Goal: Information Seeking & Learning: Learn about a topic

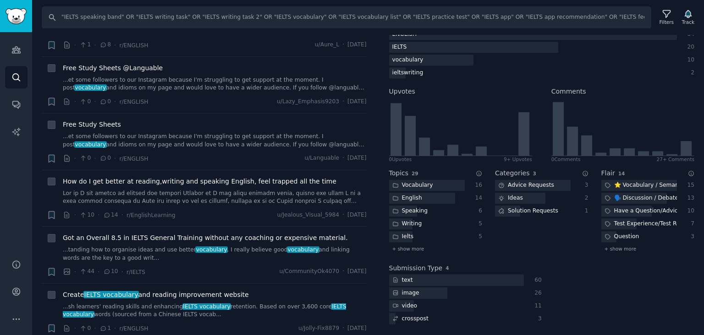
scroll to position [26, 0]
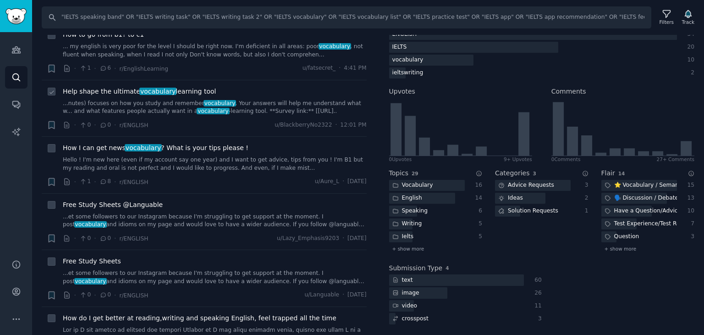
click at [187, 93] on span "Help shape the ultimate vocabulary learning tool" at bounding box center [139, 92] width 153 height 10
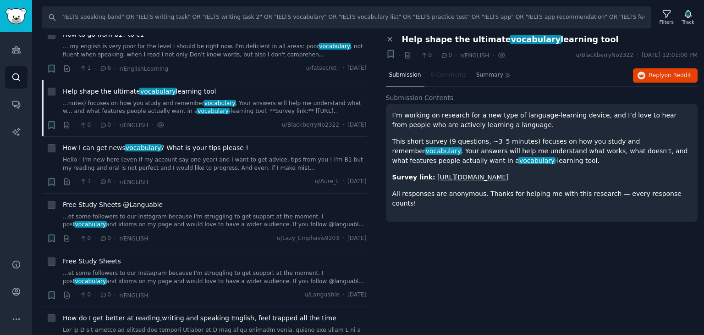
click at [599, 153] on p "This short survey (9 questions, ~3–5 minutes) focuses on how you study and reme…" at bounding box center [541, 151] width 299 height 29
click at [442, 124] on p "I’m working on research for a new type of language-learning device, and I’d lov…" at bounding box center [541, 119] width 299 height 19
click at [456, 43] on span "Help shape the ultimate vocabulary learning tool" at bounding box center [510, 40] width 217 height 10
click at [648, 74] on button "Reply on Reddit" at bounding box center [665, 75] width 65 height 15
click at [166, 146] on span "How I can get news vocabulary ? What is your tips please !" at bounding box center [156, 148] width 186 height 10
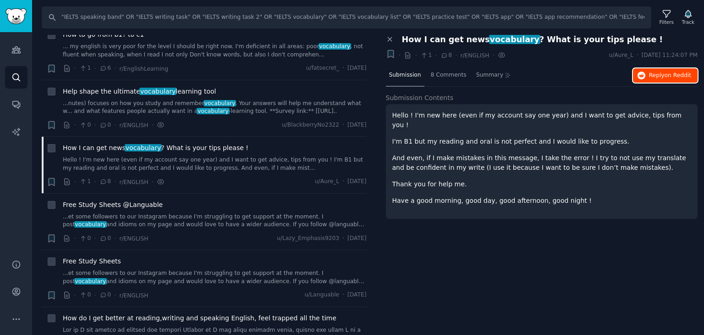
click at [638, 74] on button "Reply on Reddit" at bounding box center [665, 75] width 65 height 15
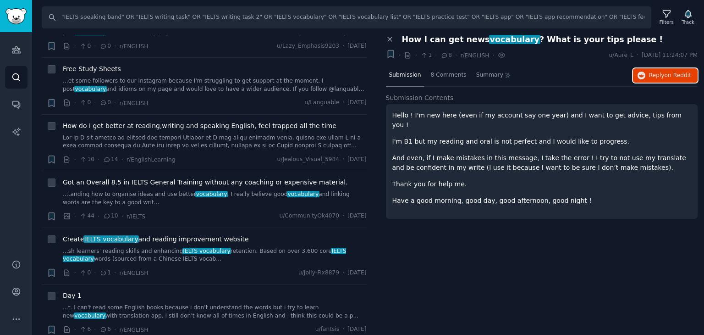
scroll to position [218, 0]
click at [237, 125] on span "How do I get better at reading,writing and speaking English, feel trapped all t…" at bounding box center [200, 126] width 274 height 10
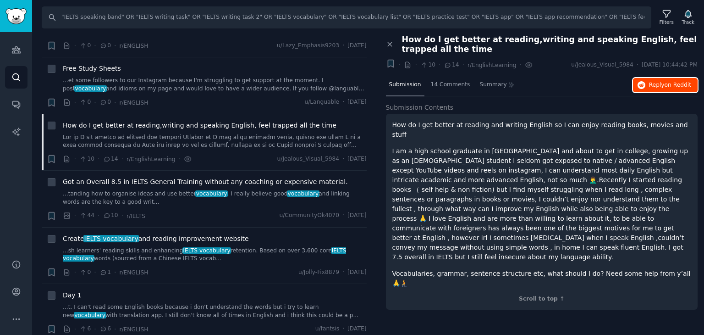
click at [648, 83] on button "Reply on Reddit" at bounding box center [665, 85] width 65 height 15
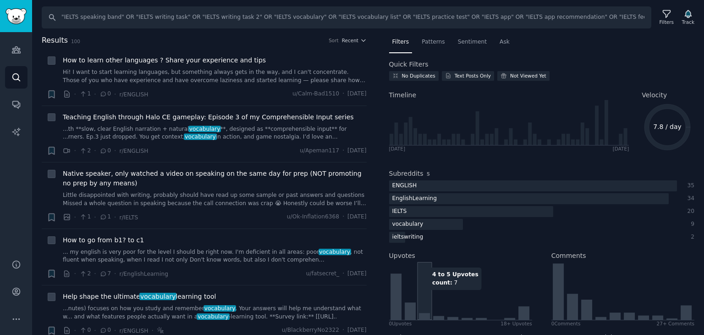
click at [423, 294] on icon at bounding box center [460, 291] width 142 height 58
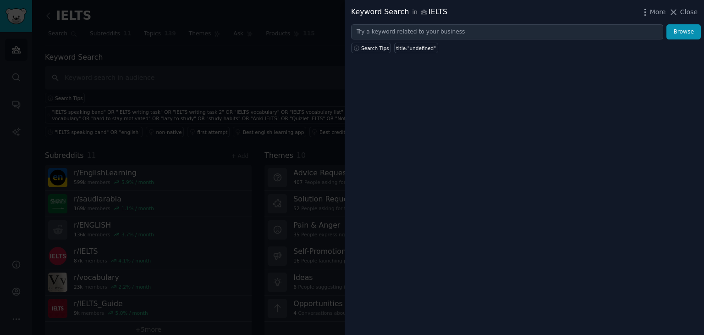
click at [292, 58] on div at bounding box center [352, 167] width 704 height 335
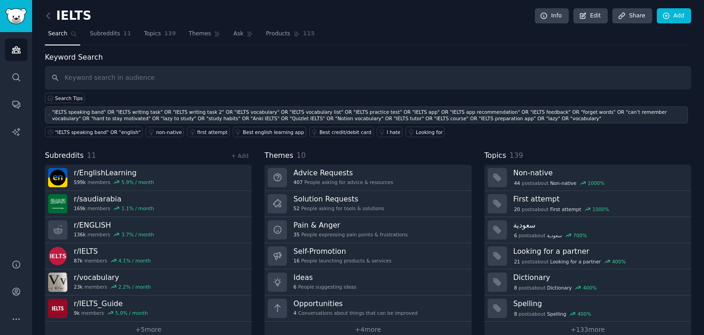
click at [312, 116] on div ""IELTS speaking band" OR "IELTS writing task" OR "IELTS writing task 2" OR "IEL…" at bounding box center [369, 115] width 634 height 13
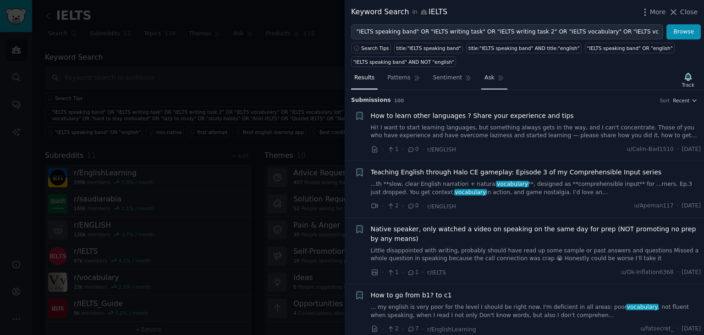
click at [485, 78] on span "Ask" at bounding box center [490, 78] width 10 height 8
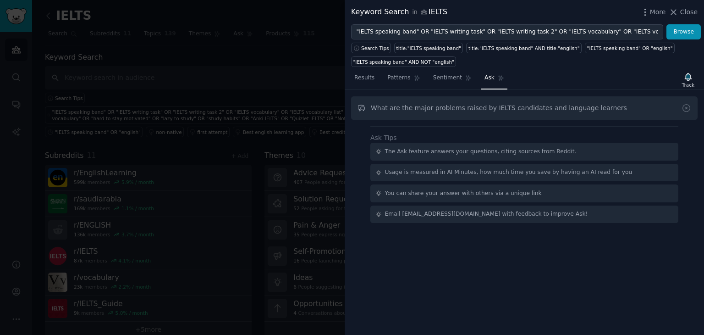
type input "What are the major problems raised by IELTS candidates and language learners"
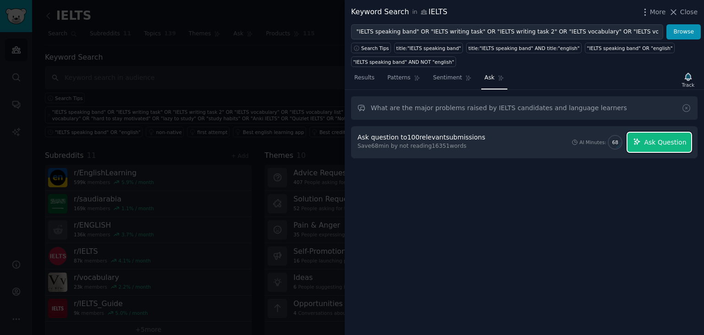
click at [656, 145] on span "Ask Question" at bounding box center [665, 143] width 42 height 10
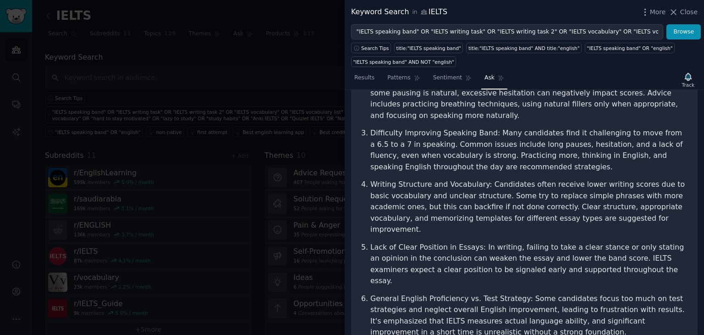
scroll to position [356, 0]
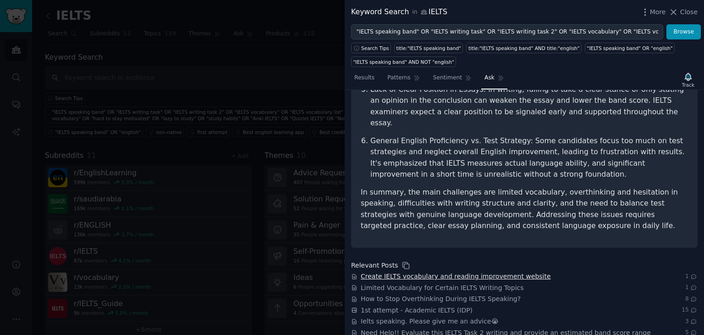
click at [506, 271] on span "Create IELTS vocabulary and reading improvement website" at bounding box center [456, 276] width 190 height 10
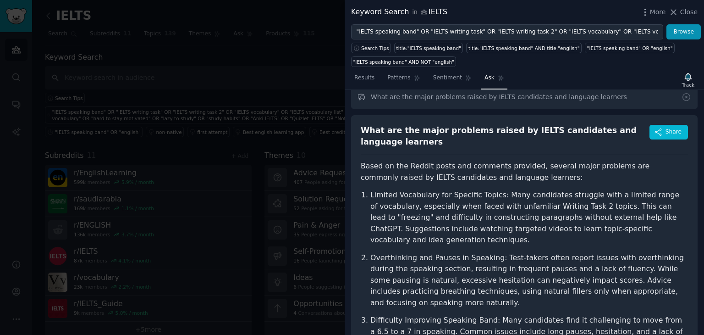
scroll to position [0, 0]
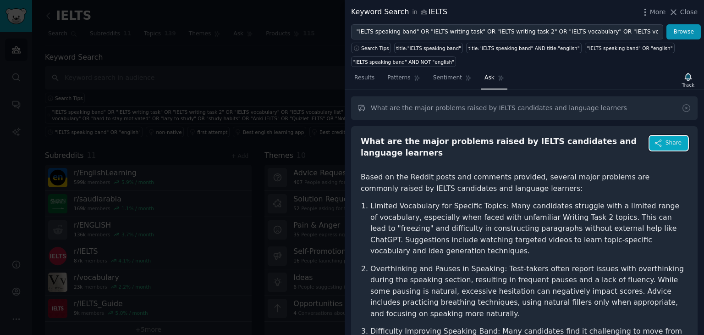
click at [675, 144] on span "Share" at bounding box center [674, 143] width 16 height 8
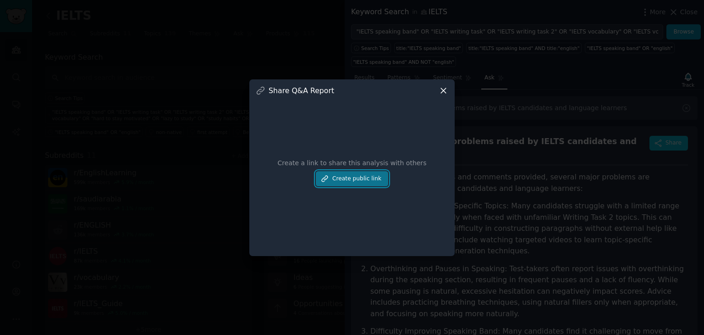
click at [359, 179] on button "Create public link" at bounding box center [352, 179] width 72 height 16
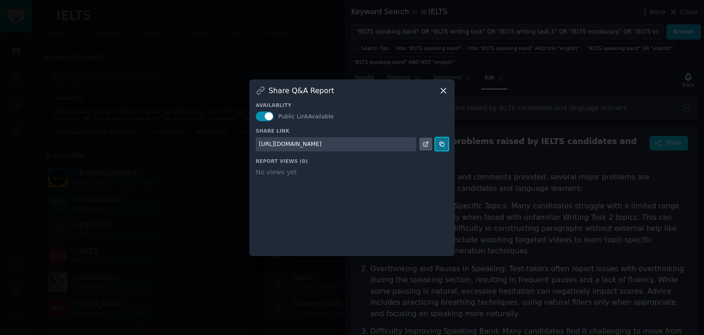
click at [441, 143] on icon at bounding box center [442, 144] width 4 height 4
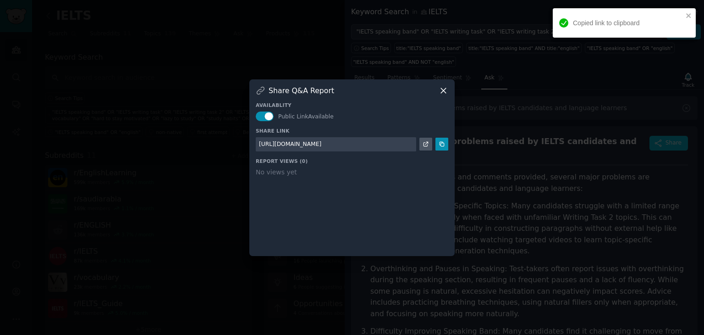
click at [679, 279] on div at bounding box center [352, 167] width 704 height 335
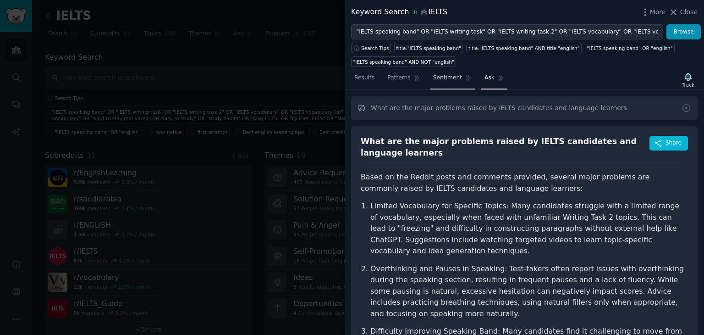
click at [442, 83] on link "Sentiment" at bounding box center [452, 80] width 45 height 19
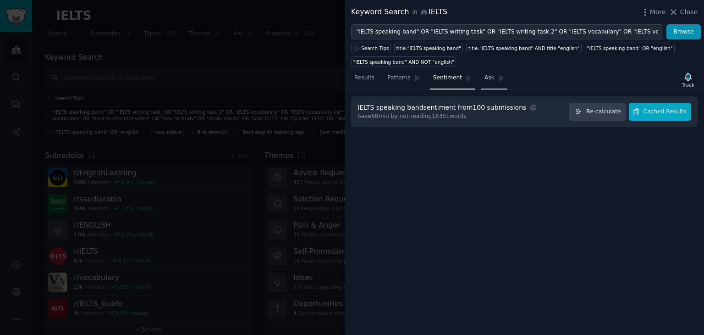
click at [485, 77] on span "Ask" at bounding box center [490, 78] width 10 height 8
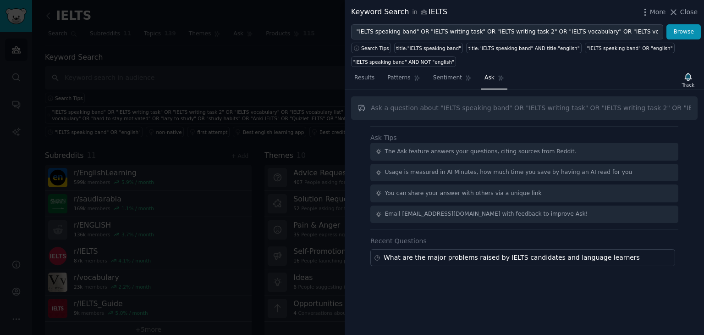
click at [293, 64] on div at bounding box center [352, 167] width 704 height 335
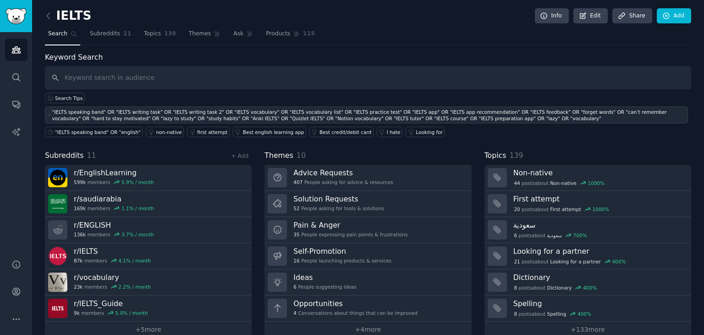
click at [243, 109] on div ""IELTS speaking band" OR "IELTS writing task" OR "IELTS writing task 2" OR "IEL…" at bounding box center [369, 115] width 634 height 13
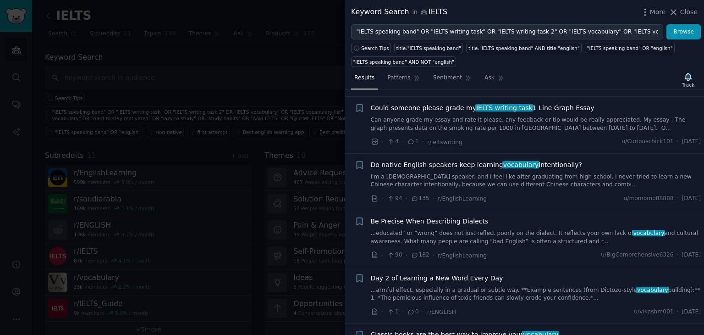
scroll to position [4173, 0]
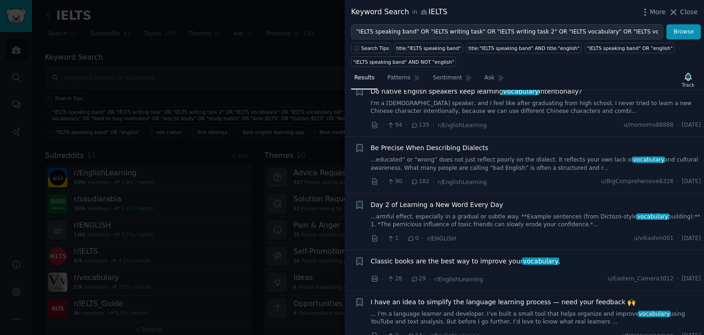
click at [263, 86] on div at bounding box center [352, 167] width 704 height 335
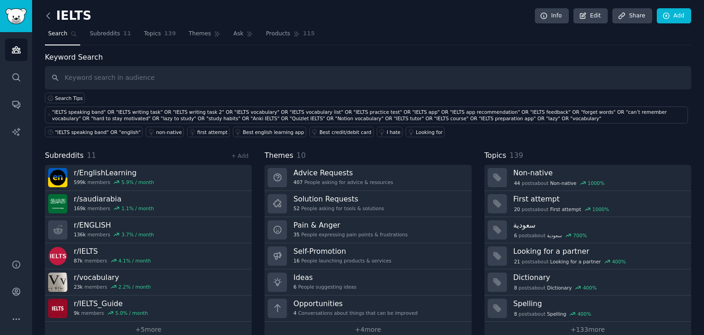
click at [46, 16] on icon at bounding box center [49, 16] width 10 height 10
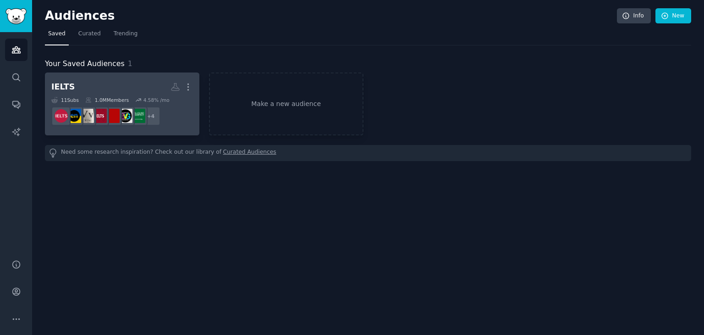
click at [118, 79] on h2 "IELTS More" at bounding box center [122, 87] width 142 height 16
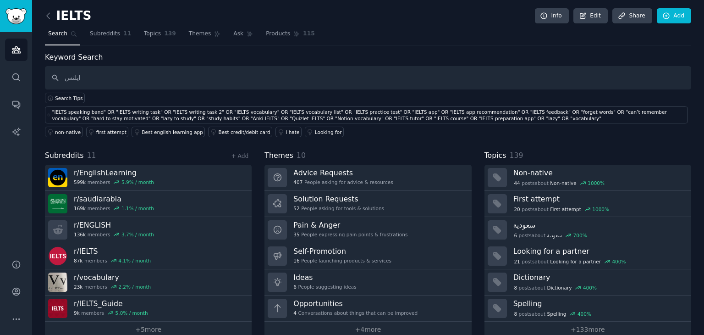
type input "ايلتس"
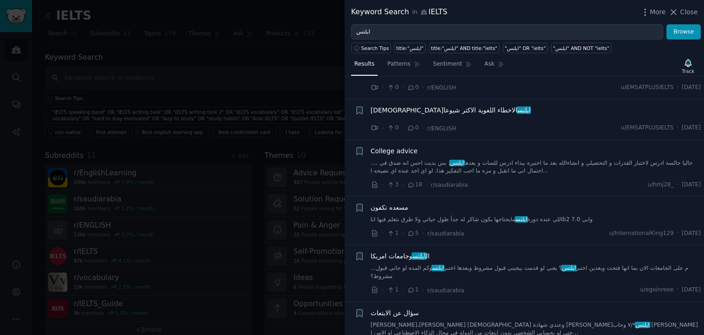
scroll to position [1357, 0]
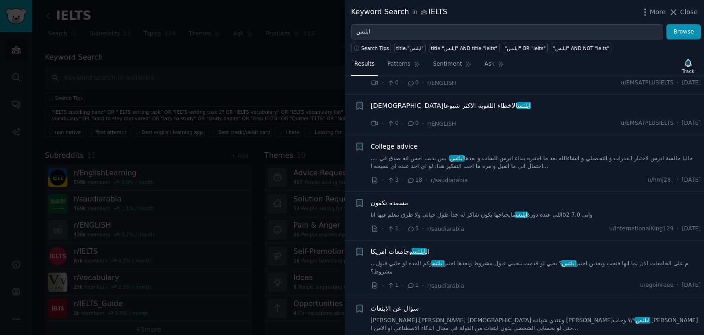
click at [493, 212] on link "اللي عنده دورة ايلتس مايحتاجها بكون شاكر له جداً طول حياتي ولا طرق نتعلم فيها ا…" at bounding box center [536, 215] width 331 height 8
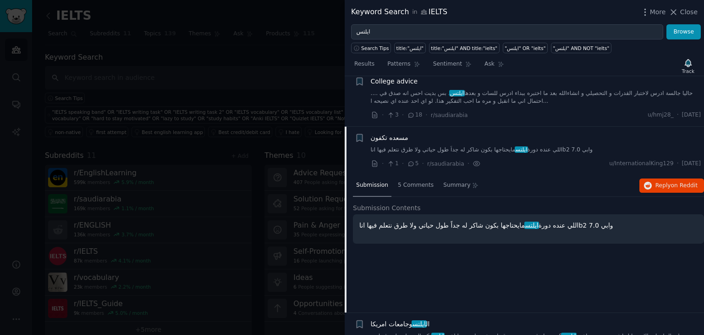
scroll to position [1470, 0]
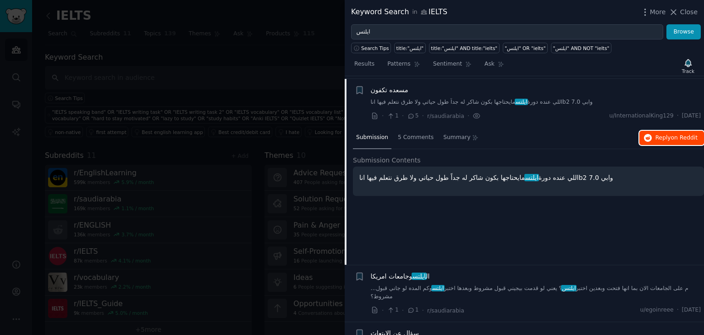
click at [663, 136] on span "Reply on Reddit" at bounding box center [677, 138] width 42 height 8
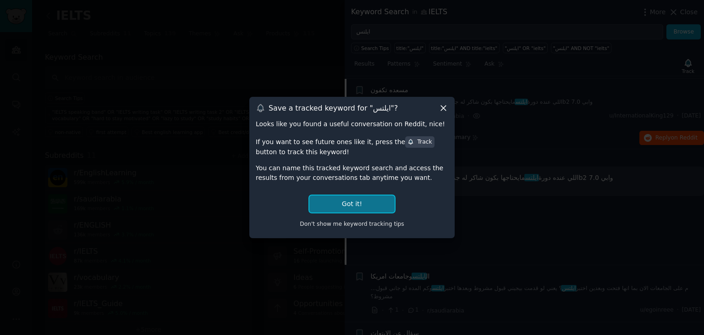
click at [356, 198] on button "Got it!" at bounding box center [351, 203] width 85 height 17
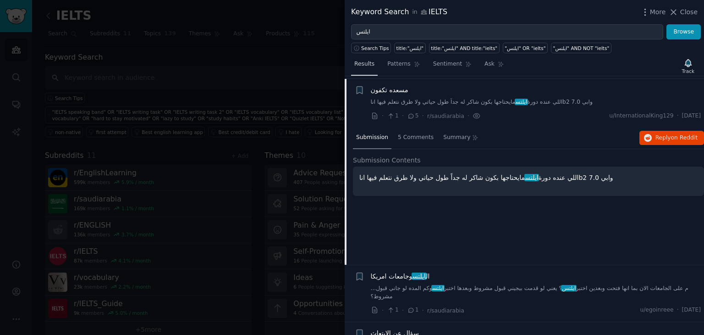
click at [363, 72] on link "Results" at bounding box center [364, 66] width 27 height 19
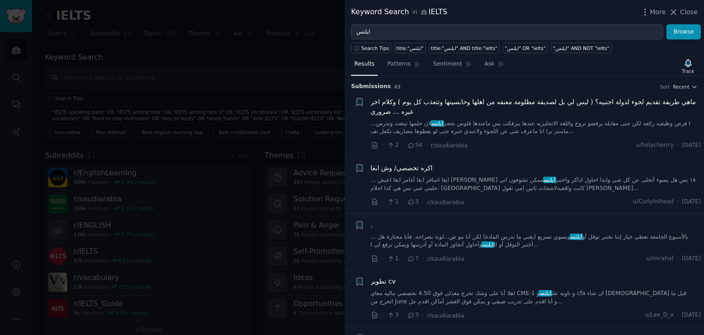
click at [650, 1] on div "Keyword Search in IELTS More Close" at bounding box center [524, 12] width 359 height 24
click at [646, 17] on div "More Close" at bounding box center [668, 11] width 57 height 11
click at [649, 12] on icon "button" at bounding box center [645, 12] width 10 height 10
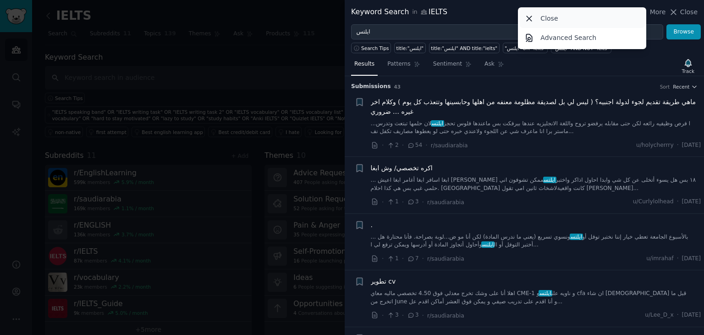
click at [530, 19] on icon at bounding box center [529, 18] width 5 height 5
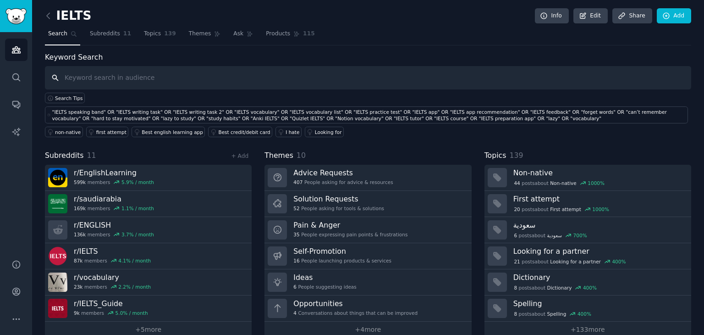
scroll to position [14, 0]
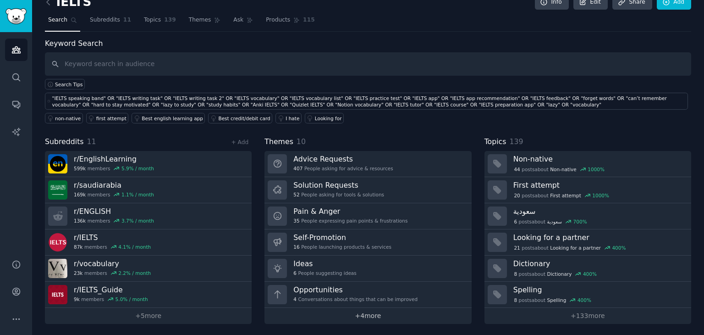
click at [364, 313] on link "+ 4 more" at bounding box center [368, 316] width 207 height 16
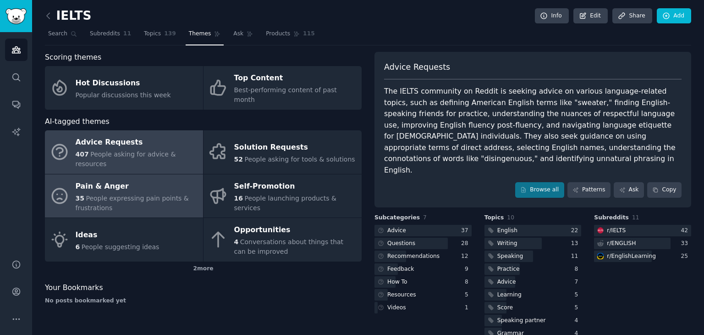
click at [162, 179] on div "Pain & Anger" at bounding box center [137, 186] width 123 height 15
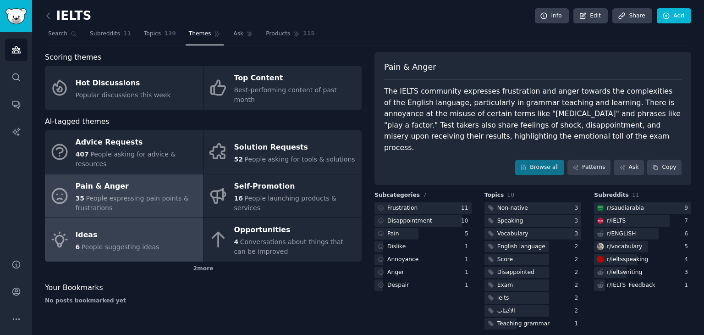
click at [157, 227] on link "Ideas 6 People suggesting ideas" at bounding box center [124, 240] width 158 height 44
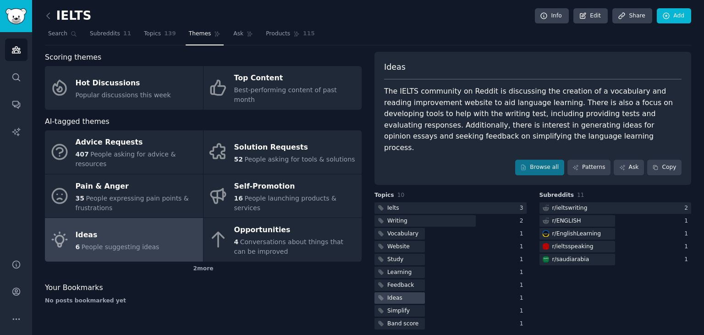
click at [390, 294] on div "Ideas" at bounding box center [394, 298] width 15 height 8
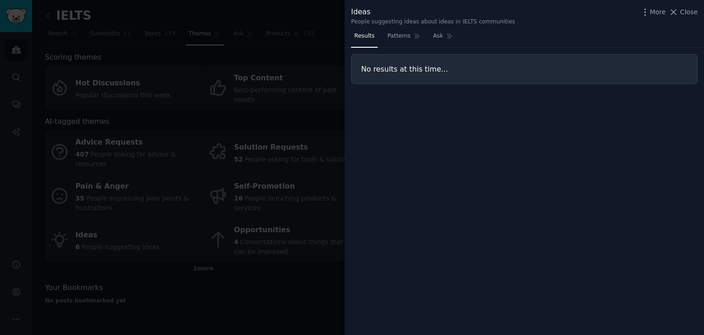
click at [279, 61] on div at bounding box center [352, 167] width 704 height 335
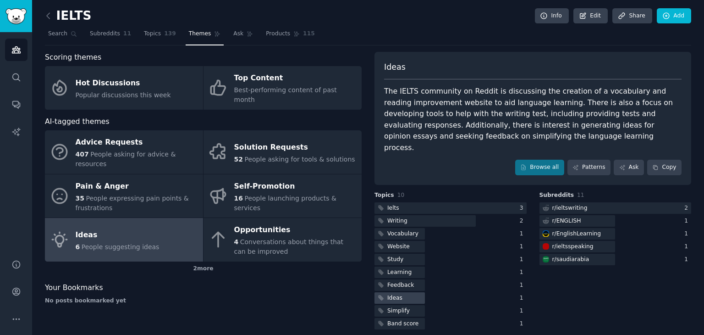
click at [398, 294] on div "Ideas" at bounding box center [394, 298] width 15 height 8
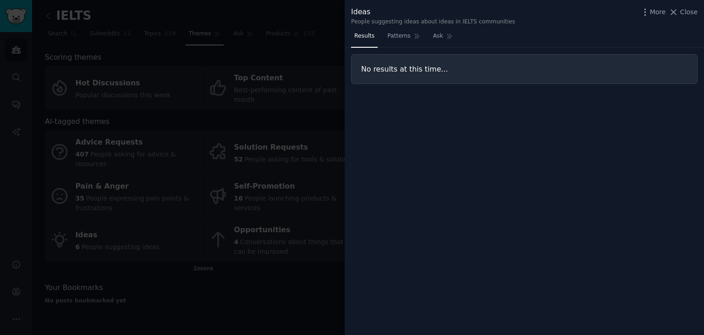
click at [314, 55] on div at bounding box center [352, 167] width 704 height 335
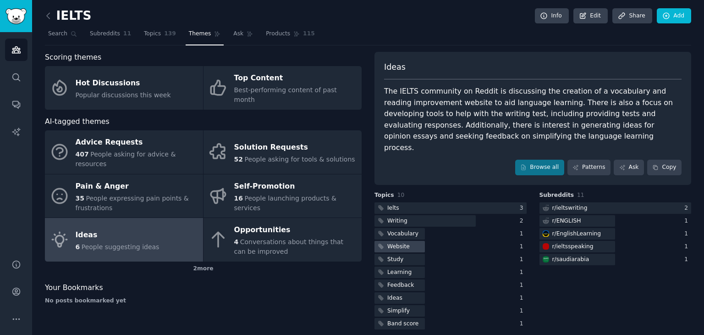
click at [402, 241] on div "Website" at bounding box center [393, 246] width 37 height 11
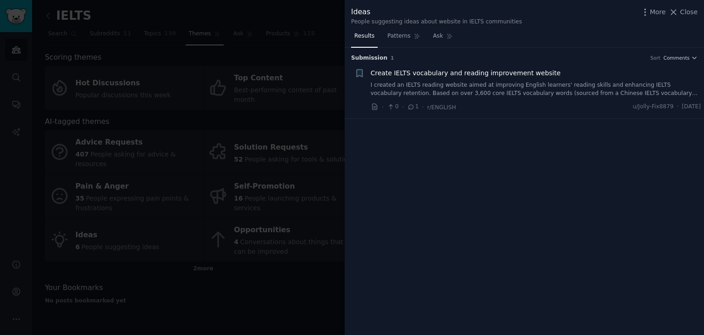
click at [304, 32] on div at bounding box center [352, 167] width 704 height 335
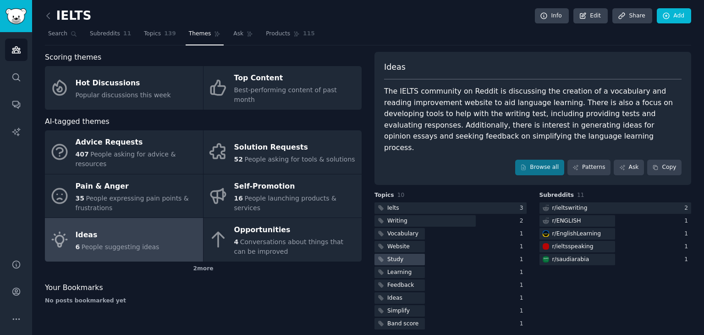
click at [405, 254] on div at bounding box center [400, 259] width 50 height 11
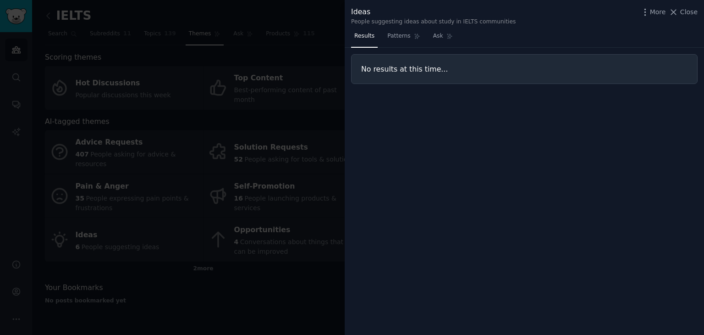
click at [289, 37] on div at bounding box center [352, 167] width 704 height 335
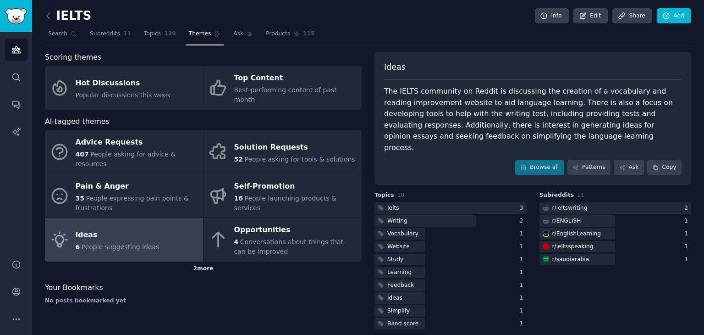
click at [205, 261] on div "2 more" at bounding box center [203, 268] width 317 height 15
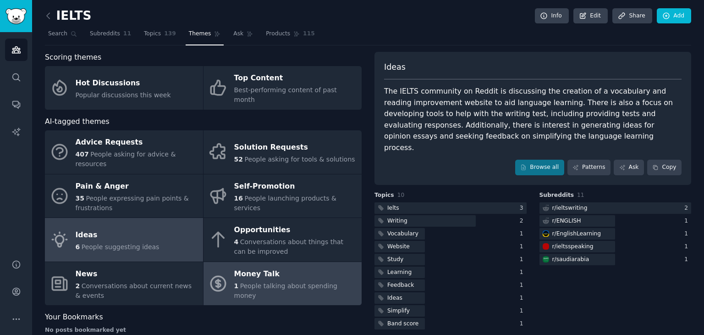
click at [285, 282] on link "Money Talk 1 People talking about spending money" at bounding box center [283, 284] width 158 height 44
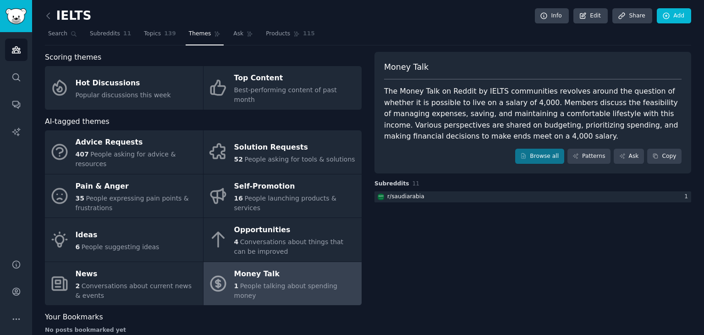
click at [402, 96] on div "The Money Talk on Reddit by IELTS communities revolves around the question of w…" at bounding box center [533, 114] width 298 height 56
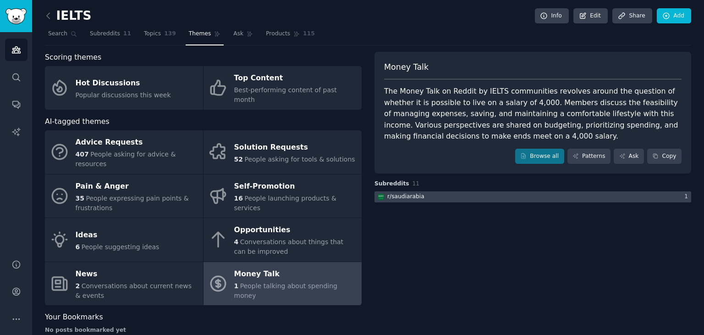
click at [417, 193] on div "r/ saudiarabia" at bounding box center [405, 197] width 37 height 8
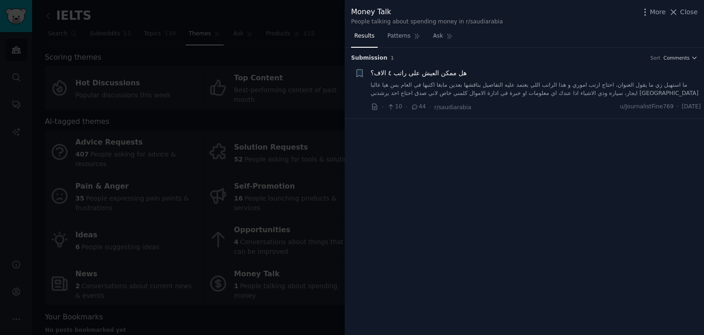
click at [321, 17] on div at bounding box center [352, 167] width 704 height 335
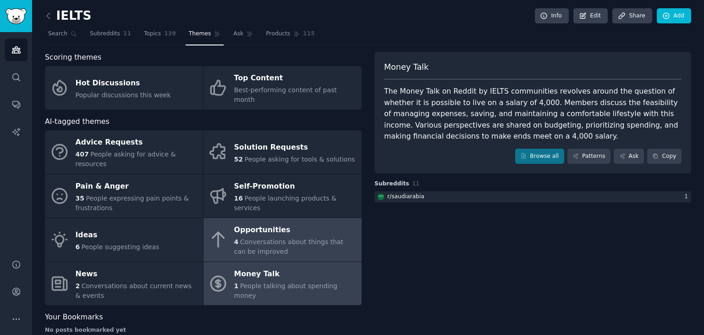
click at [279, 223] on div "Opportunities" at bounding box center [295, 230] width 123 height 15
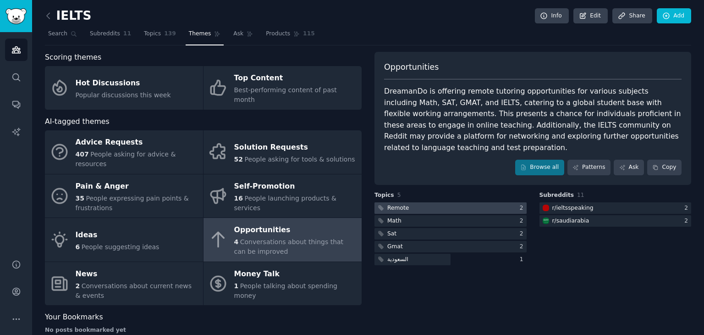
click at [406, 204] on div "Remote" at bounding box center [398, 208] width 22 height 8
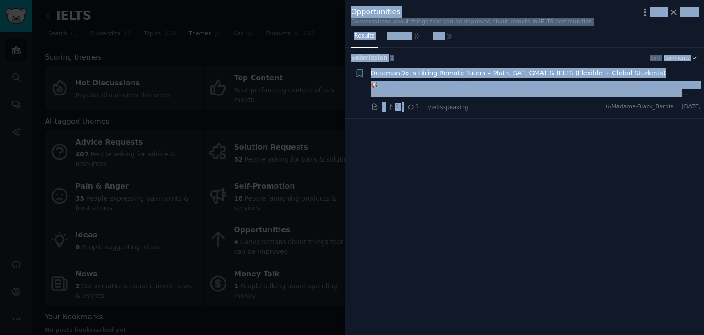
drag, startPoint x: 406, startPoint y: 199, endPoint x: 317, endPoint y: 40, distance: 181.6
click at [317, 40] on div "Opportunities Conversations about things that can be improved about remote in I…" at bounding box center [352, 167] width 704 height 335
click at [317, 40] on div at bounding box center [352, 167] width 704 height 335
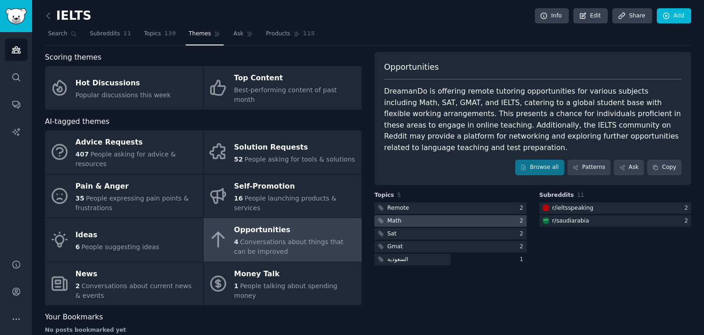
click at [437, 215] on div at bounding box center [451, 220] width 152 height 11
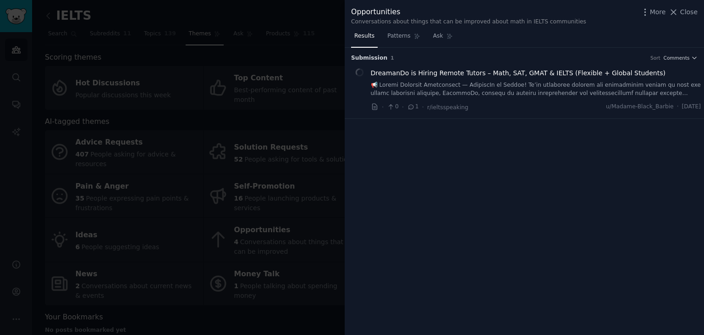
click at [320, 65] on div at bounding box center [352, 167] width 704 height 335
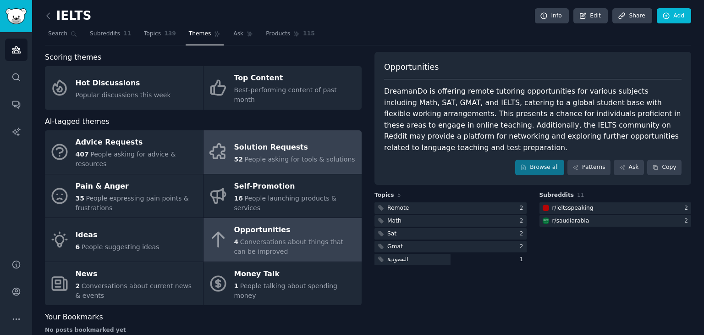
click at [337, 140] on div "Solution Requests" at bounding box center [294, 147] width 121 height 15
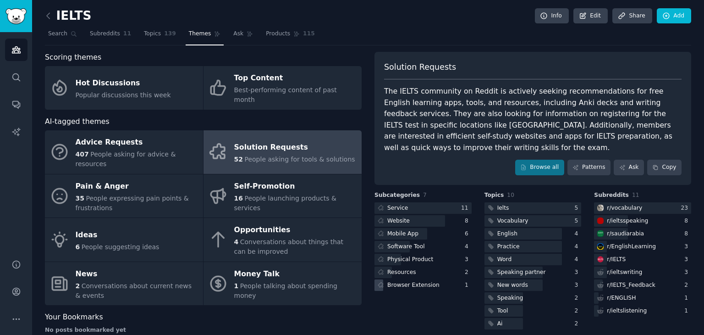
click at [402, 279] on div "Browser Extension" at bounding box center [408, 284] width 66 height 11
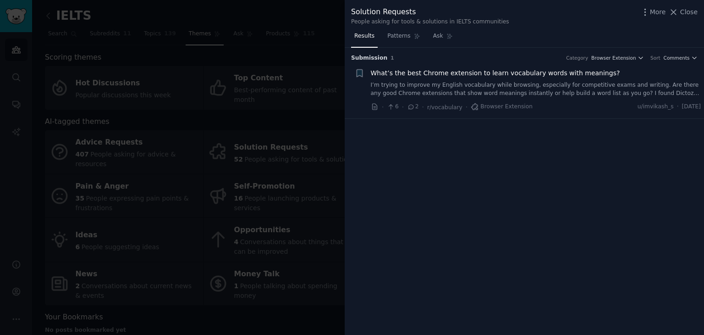
click at [422, 81] on link "I’m trying to improve my English vocabulary while browsing, especially for comp…" at bounding box center [536, 89] width 331 height 16
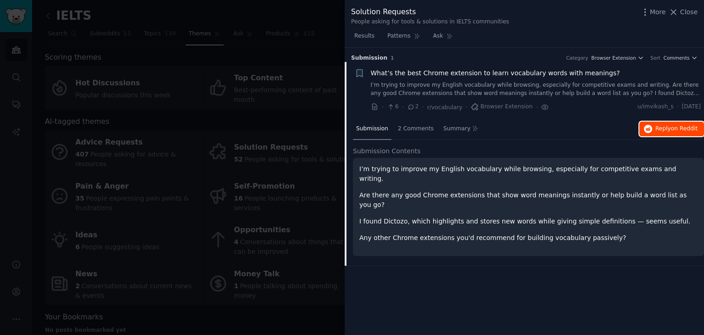
click at [668, 127] on span "Reply on Reddit" at bounding box center [677, 129] width 42 height 8
click at [302, 17] on div at bounding box center [352, 167] width 704 height 335
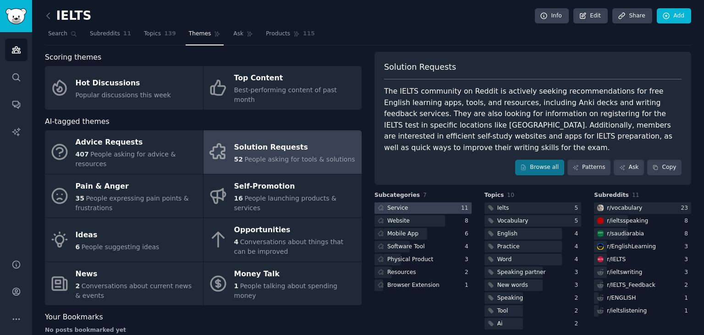
click at [400, 204] on div "Service" at bounding box center [397, 208] width 21 height 8
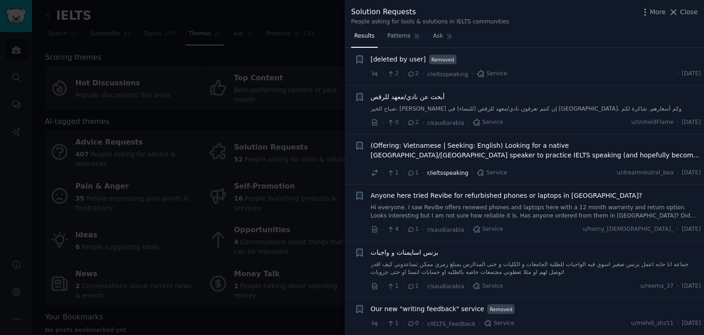
scroll to position [296, 0]
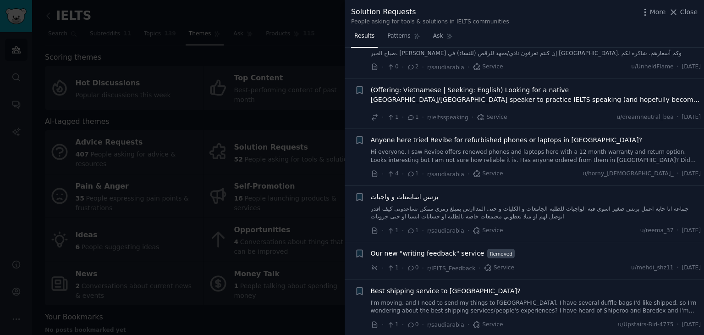
click at [447, 248] on span "Our new "writing feedback" service" at bounding box center [428, 253] width 114 height 10
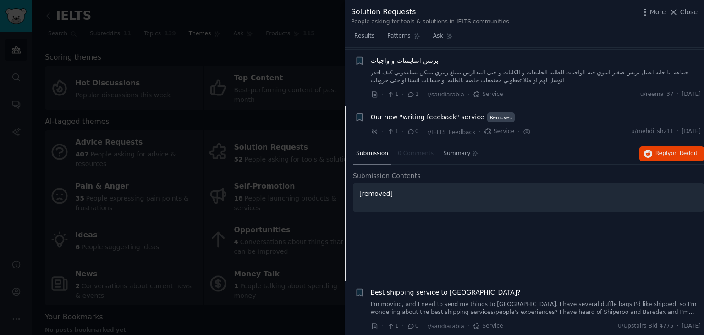
scroll to position [433, 0]
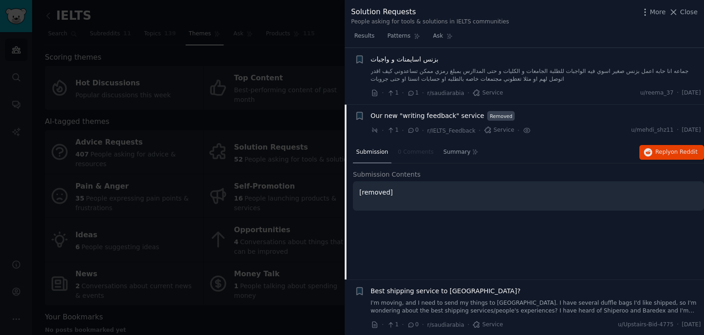
click at [392, 117] on span "Our new "writing feedback" service" at bounding box center [428, 116] width 114 height 10
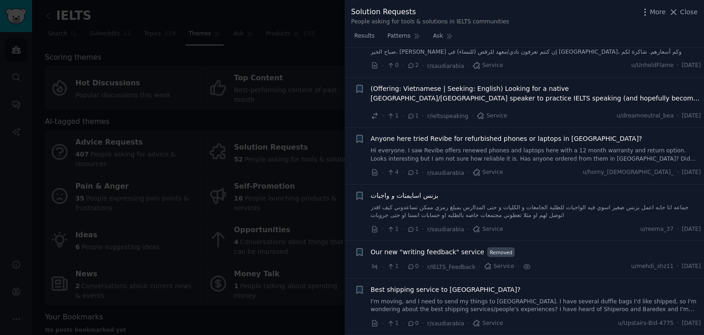
scroll to position [296, 0]
click at [293, 28] on div at bounding box center [352, 167] width 704 height 335
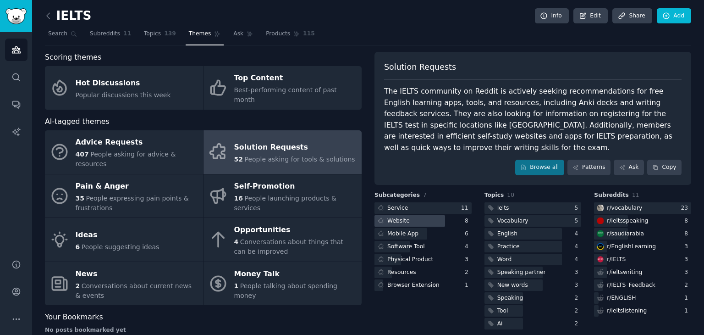
click at [401, 217] on div "Website" at bounding box center [398, 221] width 22 height 8
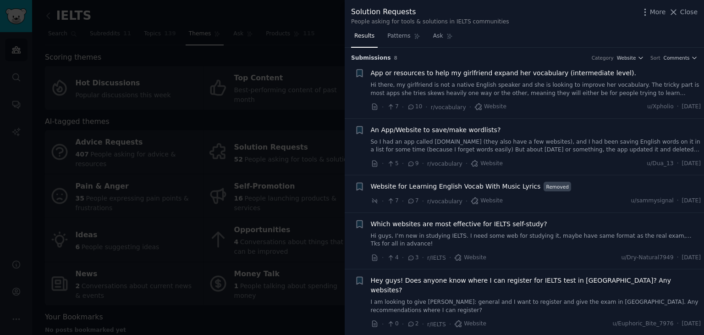
click at [396, 91] on link "Hi there, my girlfriend is not a native English speaker and she is looking to i…" at bounding box center [536, 89] width 331 height 16
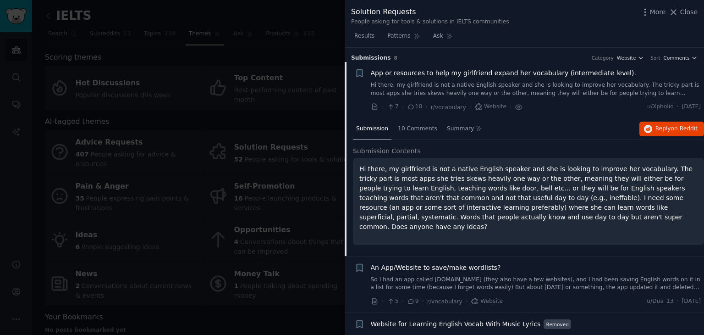
scroll to position [14, 0]
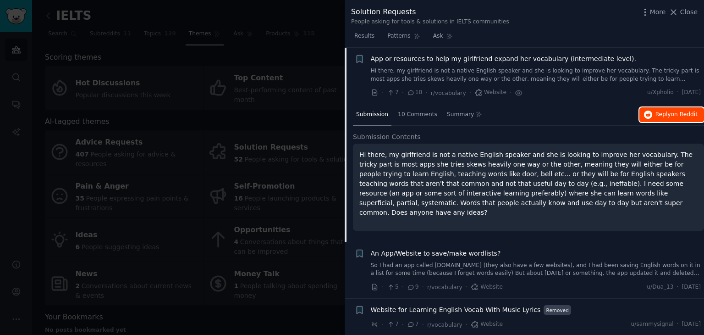
click at [677, 115] on span "on Reddit" at bounding box center [684, 114] width 27 height 6
click at [310, 29] on div at bounding box center [352, 167] width 704 height 335
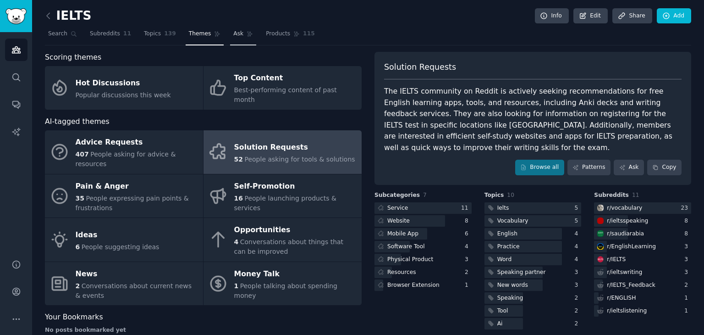
click at [237, 27] on link "Ask" at bounding box center [243, 36] width 26 height 19
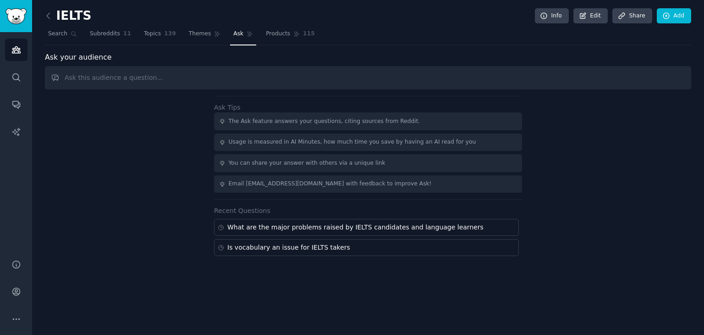
click at [246, 76] on input "text" at bounding box center [368, 77] width 646 height 23
type input "/"
type input "l"
type input "List all the app recommended for learning: vocabulary, IELTS writing and provid…"
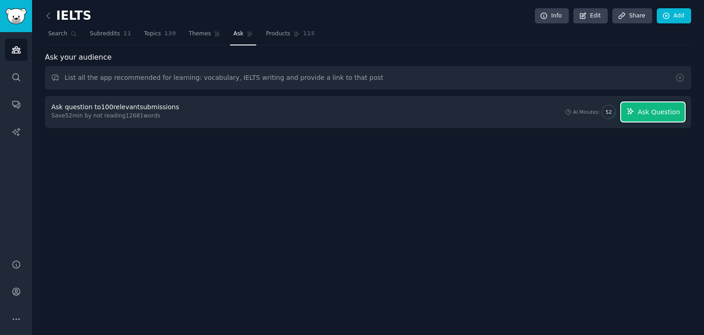
click at [644, 119] on button "Ask Question" at bounding box center [653, 111] width 64 height 19
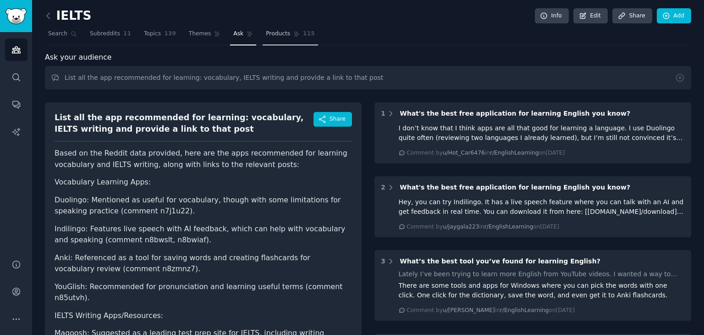
click at [269, 32] on span "Products" at bounding box center [278, 34] width 24 height 8
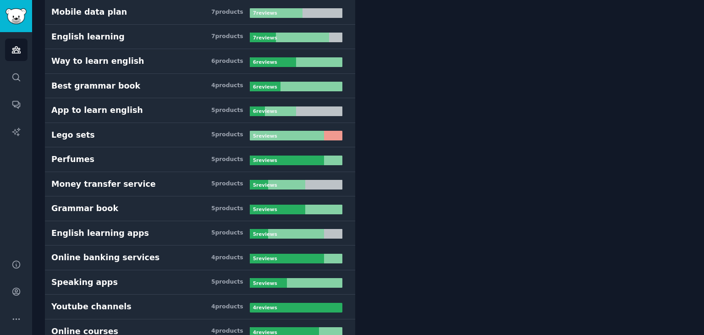
scroll to position [391, 0]
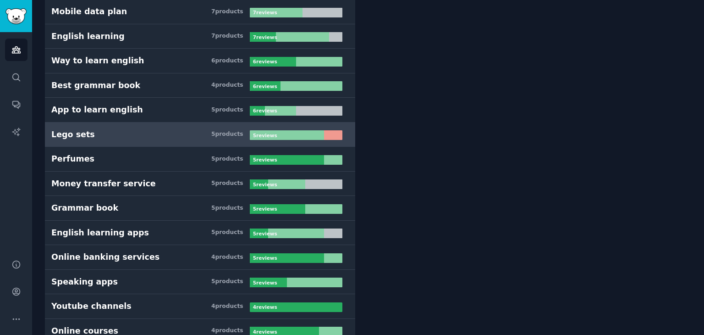
click at [233, 122] on link "Lego sets 5 product s 5 review s" at bounding box center [200, 134] width 310 height 25
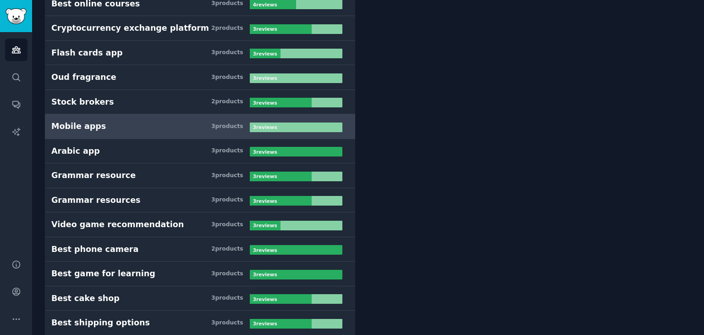
scroll to position [864, 0]
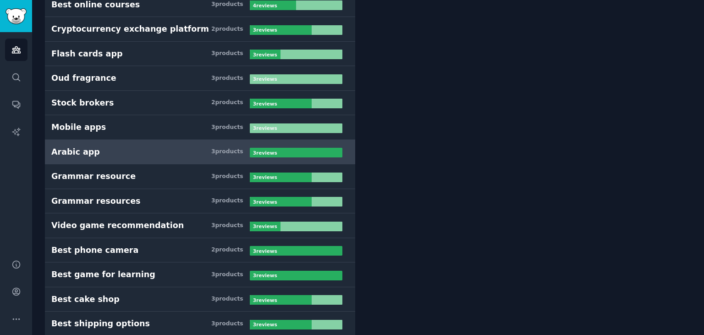
click at [178, 149] on h3 "Arabic app 3 product s" at bounding box center [150, 151] width 199 height 11
click at [84, 146] on div "Arabic app" at bounding box center [75, 151] width 49 height 11
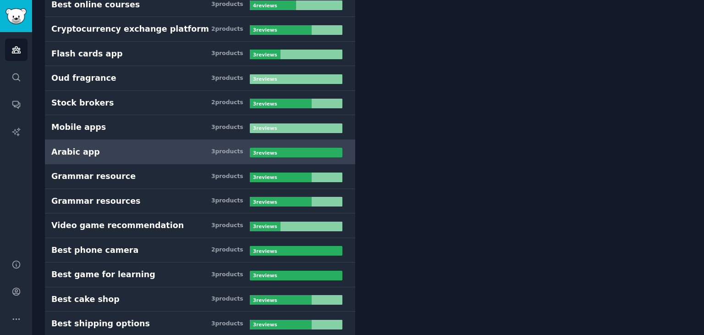
drag, startPoint x: 84, startPoint y: 146, endPoint x: 253, endPoint y: 149, distance: 168.7
click at [253, 149] on div "Arabic app 3 product s 3 review s" at bounding box center [200, 151] width 298 height 11
click at [253, 150] on b "3 review s" at bounding box center [265, 153] width 24 height 6
click at [228, 149] on div "3 product s" at bounding box center [227, 152] width 32 height 8
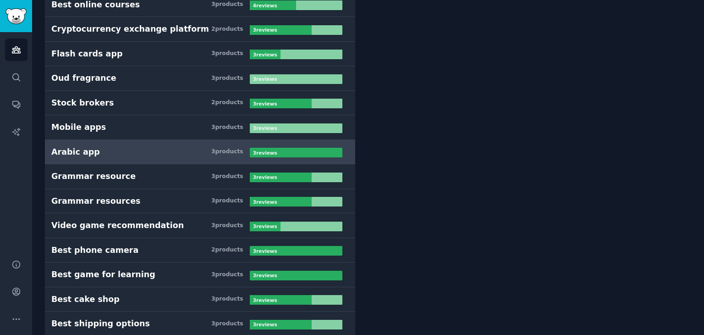
click at [228, 149] on div "3 product s" at bounding box center [227, 152] width 32 height 8
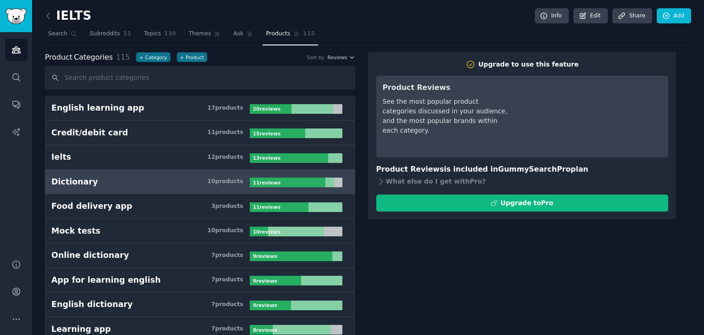
click at [209, 188] on link "Dictionary 10 product s 11 review s" at bounding box center [200, 182] width 310 height 25
click at [257, 180] on b "11 review s" at bounding box center [267, 183] width 28 height 6
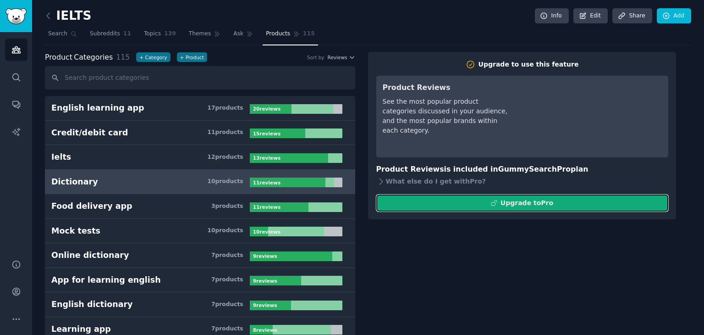
click at [420, 204] on button "Upgrade to Pro" at bounding box center [522, 202] width 292 height 17
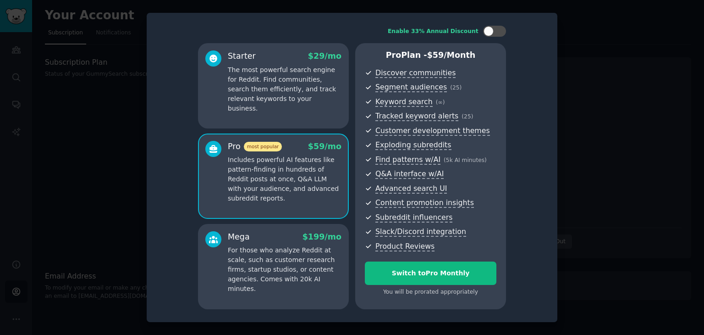
click at [310, 109] on div "Starter $ 29 /mo The most powerful search engine for Reddit. Find communities, …" at bounding box center [273, 85] width 151 height 85
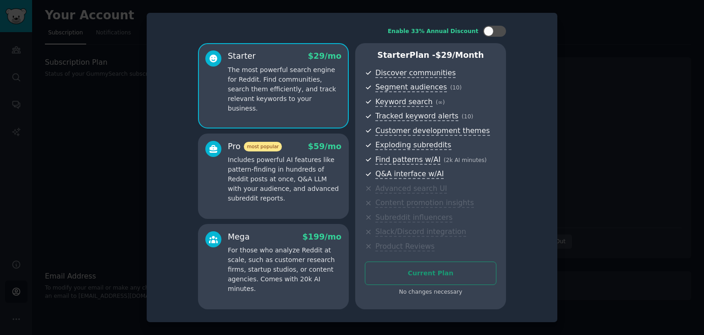
click at [313, 178] on p "Includes powerful AI features like pattern-finding in hundreds of Reddit posts …" at bounding box center [285, 179] width 114 height 48
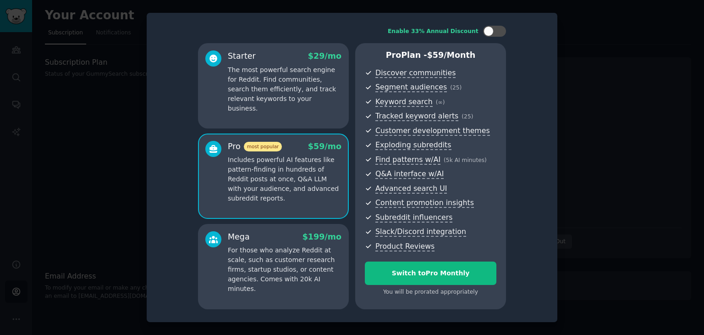
click at [306, 263] on p "For those who analyze Reddit at scale, such as customer research firms, startup…" at bounding box center [285, 269] width 114 height 48
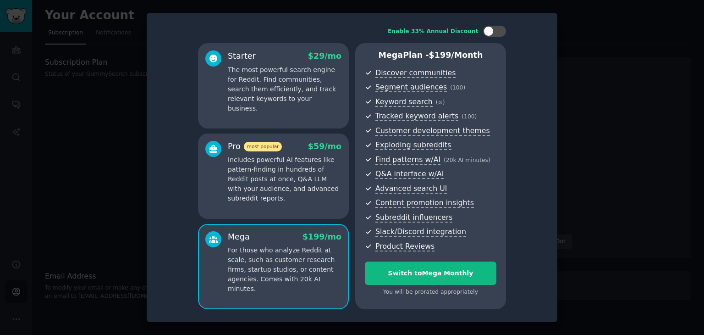
click at [270, 195] on p "Includes powerful AI features like pattern-finding in hundreds of Reddit posts …" at bounding box center [285, 179] width 114 height 48
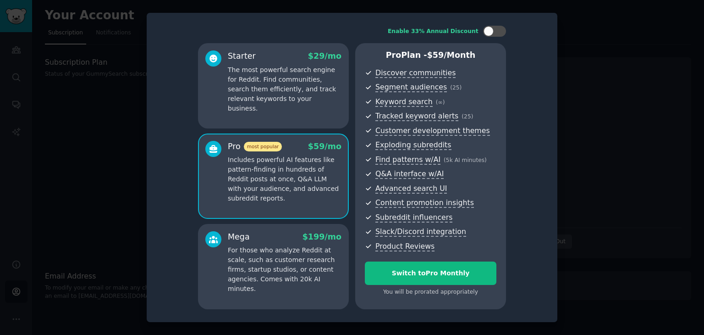
click at [266, 115] on div "Starter $ 29 /mo The most powerful search engine for Reddit. Find communities, …" at bounding box center [273, 85] width 151 height 85
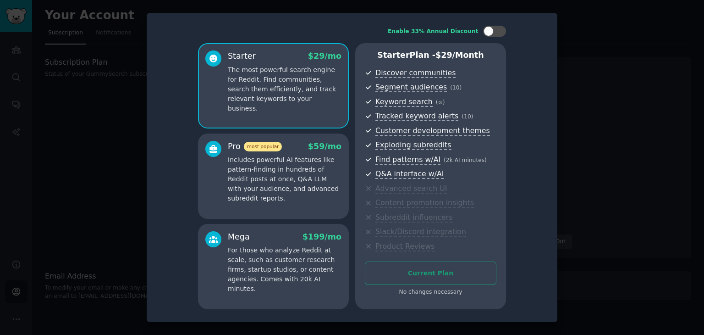
click at [271, 165] on p "Includes powerful AI features like pattern-finding in hundreds of Reddit posts …" at bounding box center [285, 179] width 114 height 48
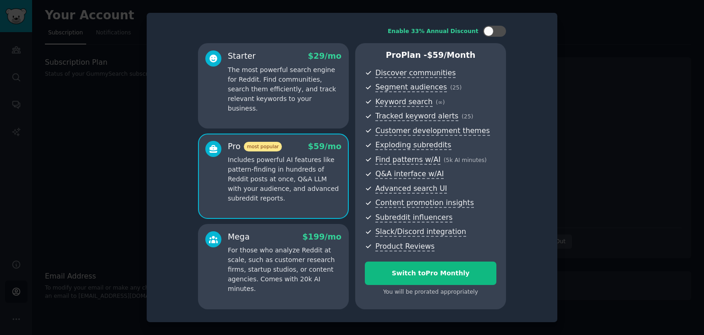
click at [286, 104] on div "Starter $ 29 /mo The most powerful search engine for Reddit. Find communities, …" at bounding box center [273, 85] width 151 height 85
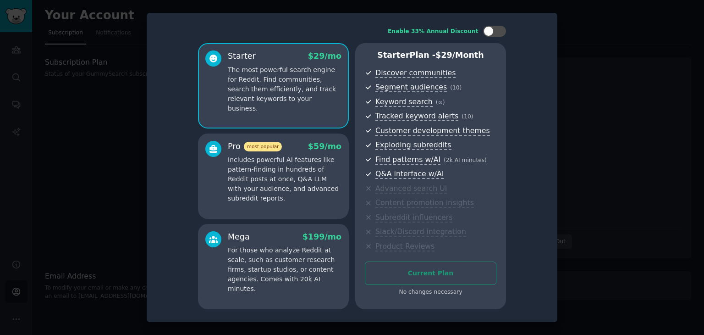
click at [284, 188] on p "Includes powerful AI features like pattern-finding in hundreds of Reddit posts …" at bounding box center [285, 179] width 114 height 48
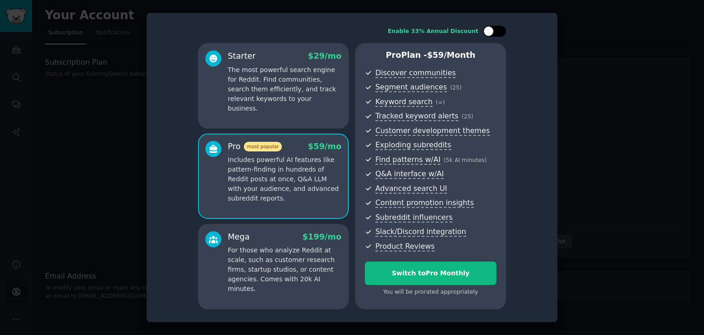
click at [491, 32] on div at bounding box center [489, 31] width 10 height 10
click at [491, 32] on div at bounding box center [490, 31] width 6 height 5
checkbox input "false"
click at [324, 71] on p "The most powerful search engine for Reddit. Find communities, search them effic…" at bounding box center [285, 89] width 114 height 48
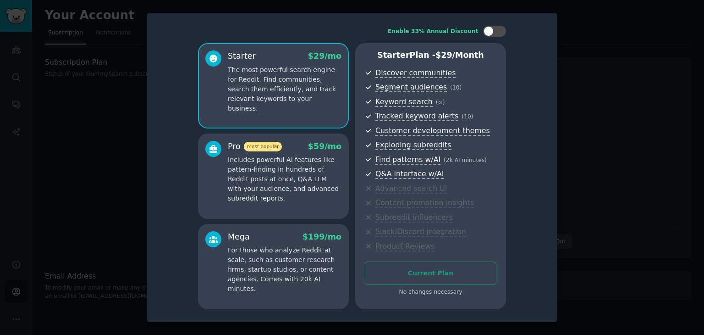
click at [302, 182] on p "Includes powerful AI features like pattern-finding in hundreds of Reddit posts …" at bounding box center [285, 179] width 114 height 48
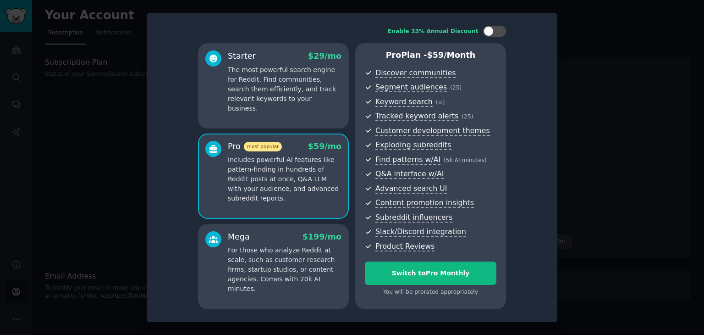
click at [630, 180] on div at bounding box center [352, 167] width 704 height 335
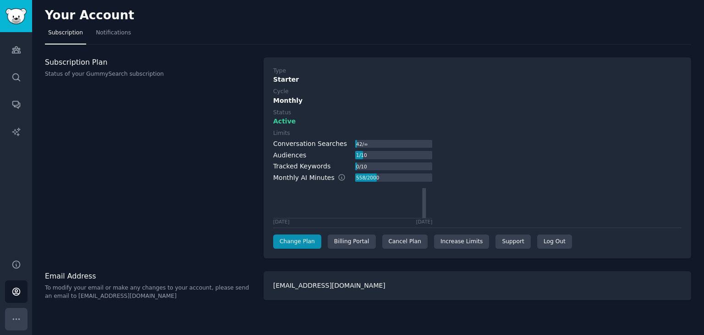
click at [14, 321] on icon "Sidebar" at bounding box center [16, 319] width 10 height 10
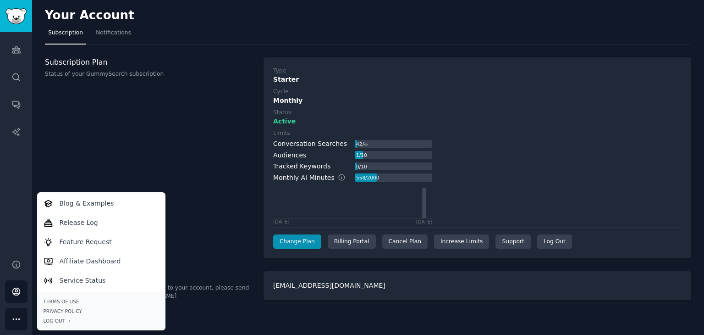
drag, startPoint x: 97, startPoint y: 71, endPoint x: 99, endPoint y: 123, distance: 52.3
click at [99, 123] on div "Subscription Plan Status of your GummySearch subscription" at bounding box center [149, 157] width 209 height 201
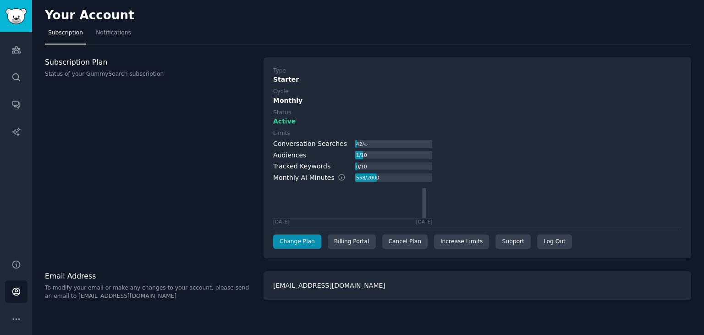
click at [99, 123] on div "Subscription Plan Status of your GummySearch subscription" at bounding box center [149, 157] width 209 height 201
click at [10, 296] on link "Account" at bounding box center [16, 291] width 22 height 22
click at [343, 247] on div "Billing Portal" at bounding box center [352, 241] width 48 height 15
click at [342, 241] on div "Billing Portal" at bounding box center [352, 241] width 48 height 15
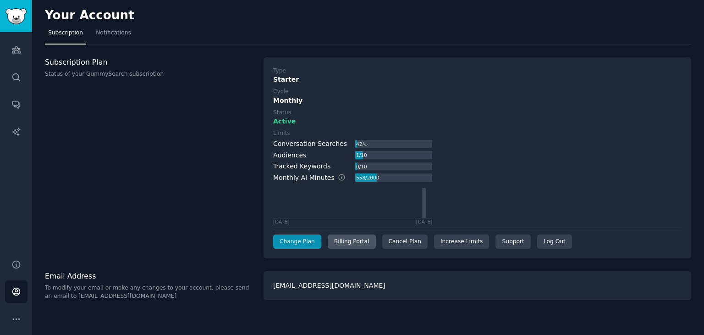
click at [342, 241] on div "Billing Portal" at bounding box center [352, 241] width 48 height 15
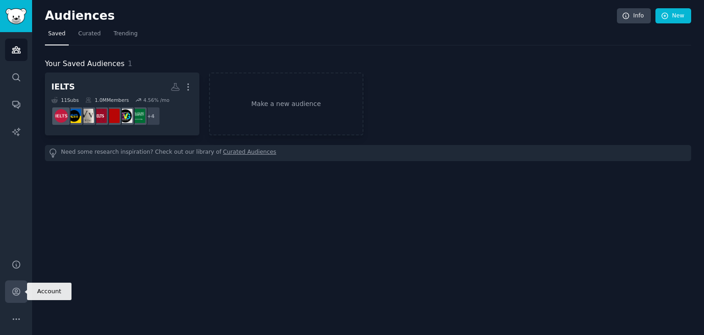
click at [17, 288] on icon "Sidebar" at bounding box center [15, 291] width 7 height 7
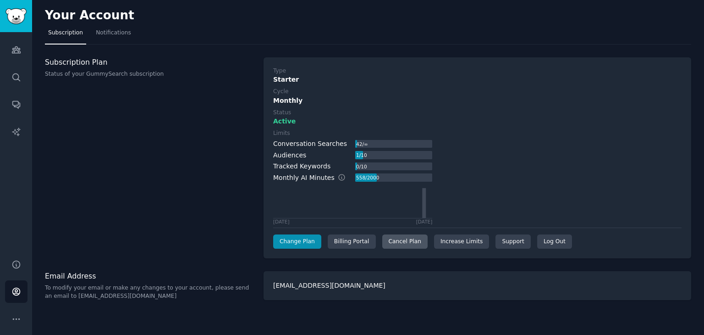
click at [392, 242] on div "Cancel Plan" at bounding box center [404, 241] width 45 height 15
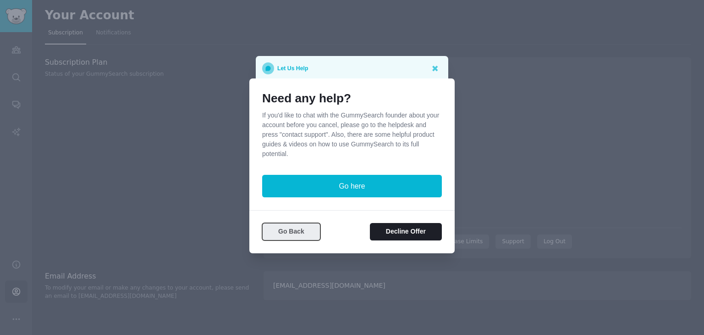
click at [276, 229] on button "Go Back" at bounding box center [291, 232] width 58 height 18
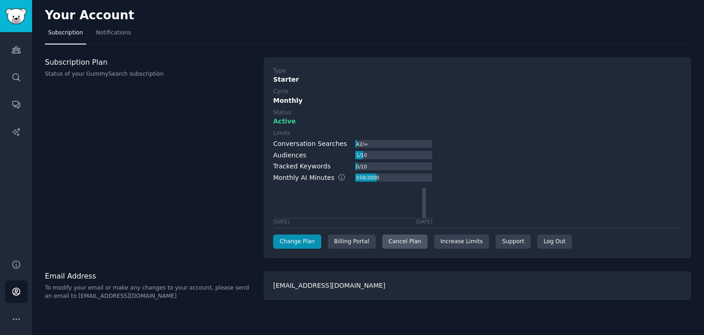
click at [395, 241] on div "Cancel Plan" at bounding box center [404, 241] width 45 height 15
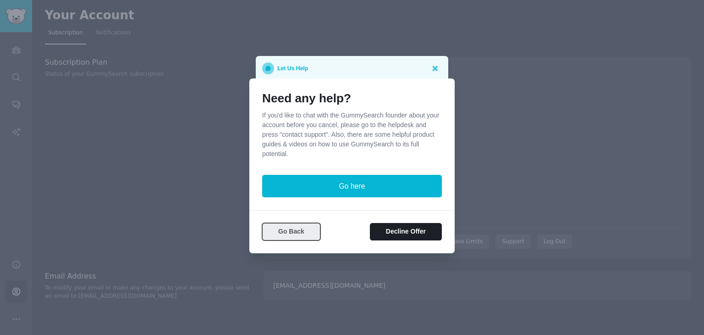
click at [279, 232] on button "Go Back" at bounding box center [291, 232] width 58 height 18
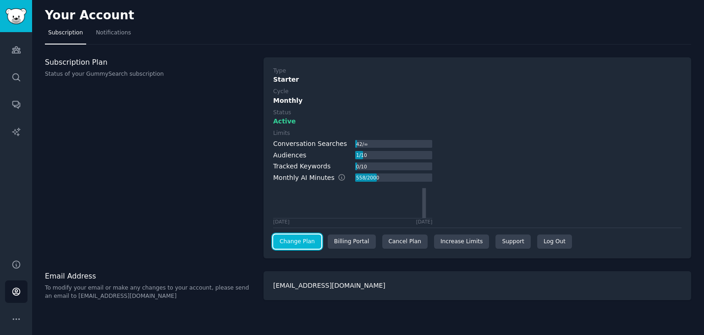
click at [301, 235] on link "Change Plan" at bounding box center [297, 241] width 48 height 15
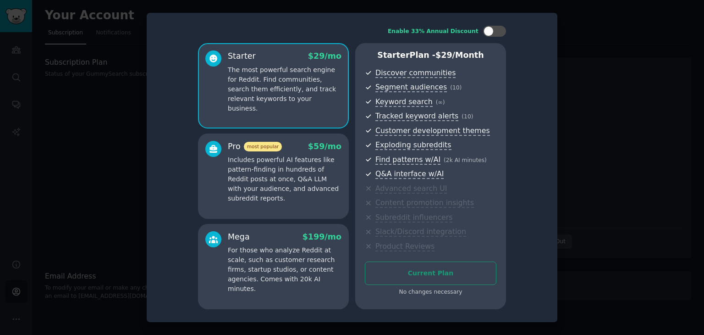
click at [288, 141] on div "Pro most popular $ 59 /mo" at bounding box center [285, 146] width 114 height 11
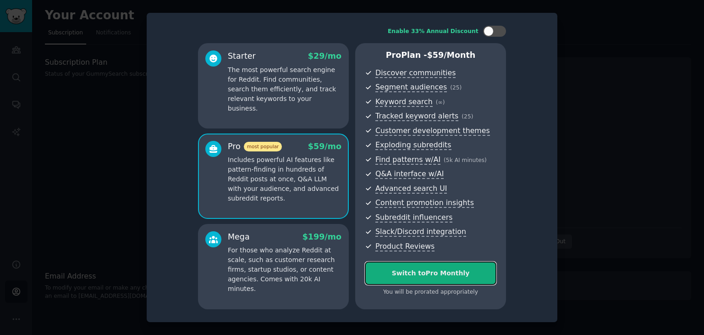
click at [449, 274] on div "Switch to Pro Monthly" at bounding box center [430, 273] width 131 height 10
click at [277, 75] on p "The most powerful search engine for Reddit. Find communities, search them effic…" at bounding box center [285, 89] width 114 height 48
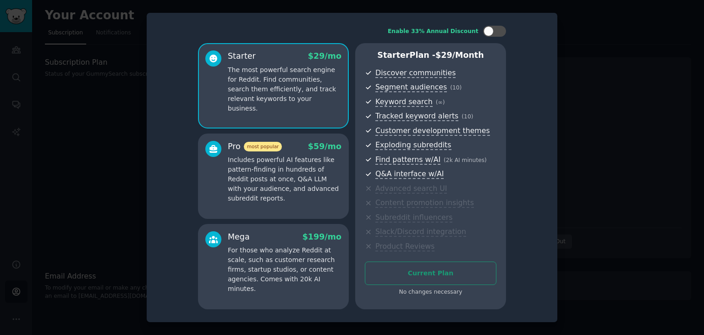
click at [399, 272] on div "Current Plan No changes necessary" at bounding box center [431, 278] width 132 height 35
click at [428, 295] on div "No changes necessary" at bounding box center [431, 292] width 132 height 8
click at [293, 194] on p "Includes powerful AI features like pattern-finding in hundreds of Reddit posts …" at bounding box center [285, 179] width 114 height 48
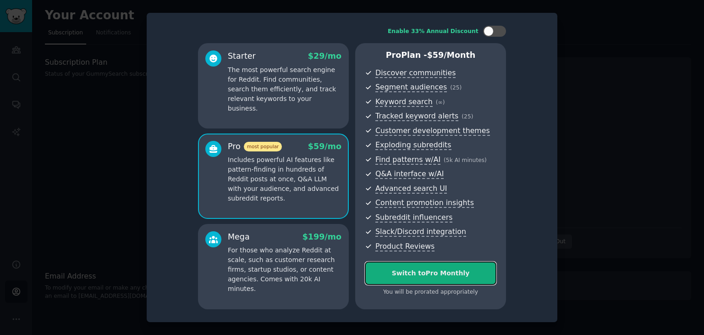
click at [488, 278] on button "Switch to Pro Monthly" at bounding box center [431, 272] width 132 height 23
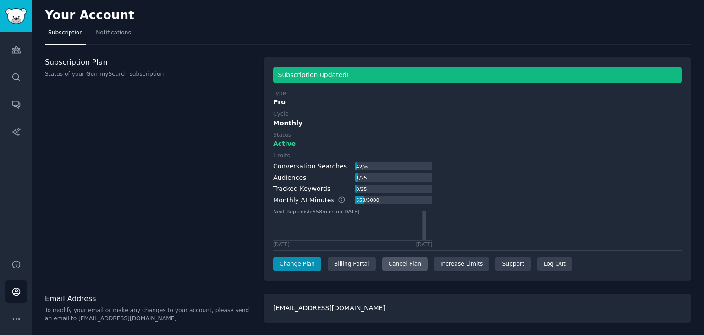
click at [398, 269] on div "Cancel Plan" at bounding box center [404, 264] width 45 height 15
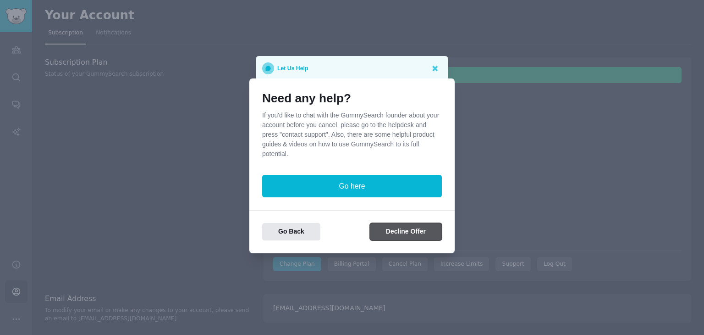
click at [400, 228] on button "Decline Offer" at bounding box center [406, 232] width 72 height 18
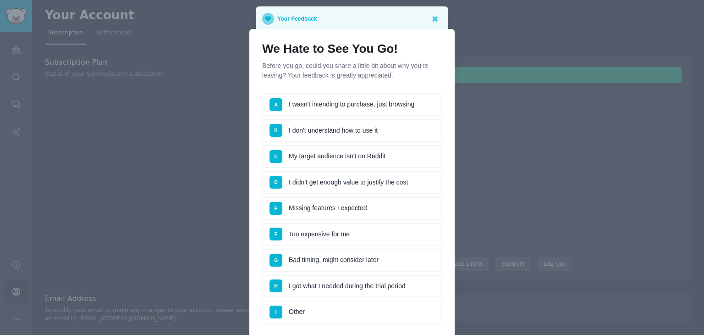
scroll to position [80, 0]
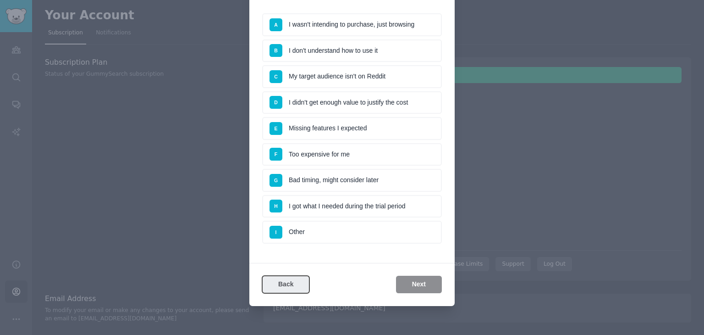
click at [282, 283] on button "Back" at bounding box center [285, 285] width 47 height 18
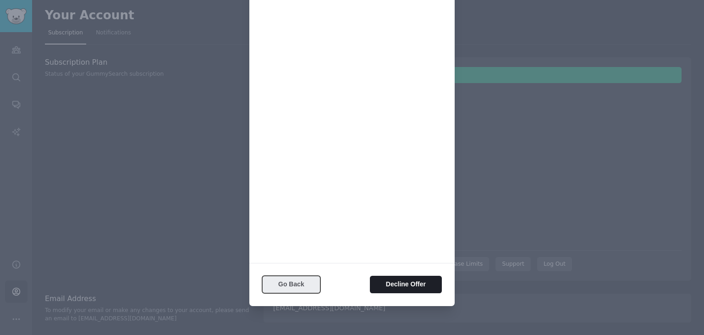
scroll to position [0, 0]
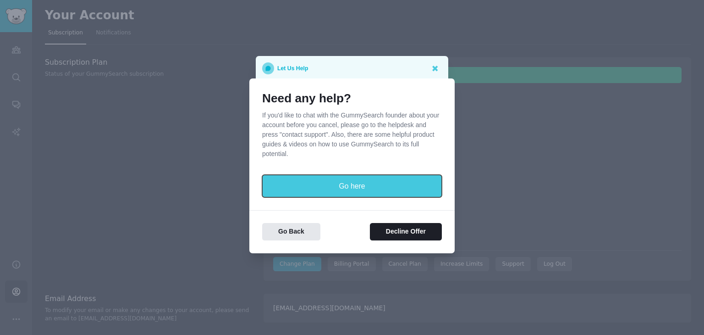
click at [332, 193] on button "Go here" at bounding box center [352, 186] width 180 height 22
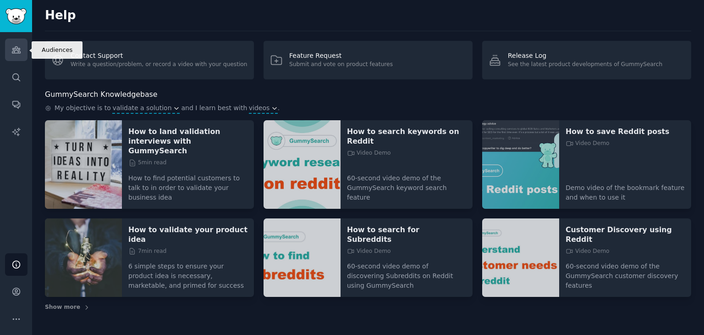
click at [15, 60] on link "Audiences" at bounding box center [16, 50] width 22 height 22
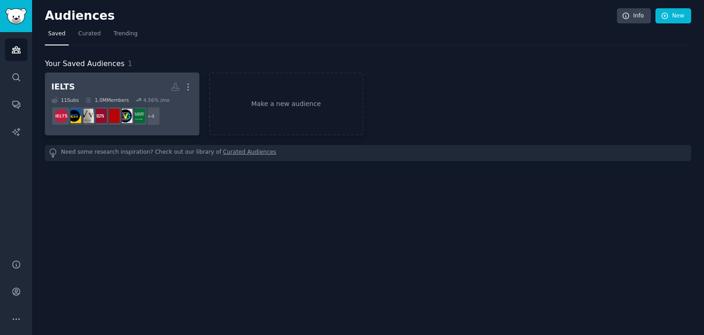
click at [83, 87] on h2 "IELTS More" at bounding box center [122, 87] width 142 height 16
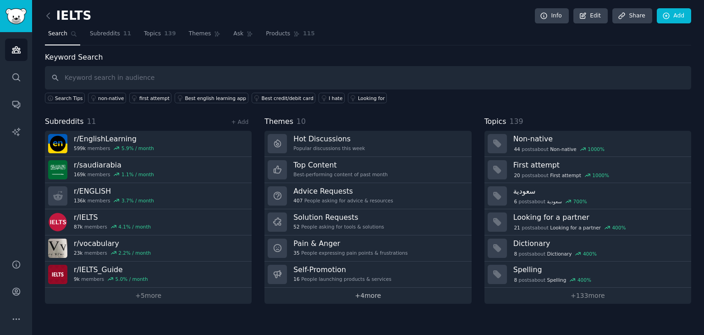
click at [369, 292] on link "+ 4 more" at bounding box center [368, 295] width 207 height 16
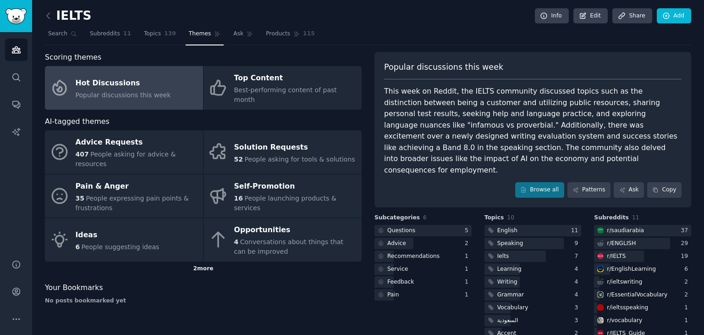
click at [204, 261] on div "2 more" at bounding box center [203, 268] width 317 height 15
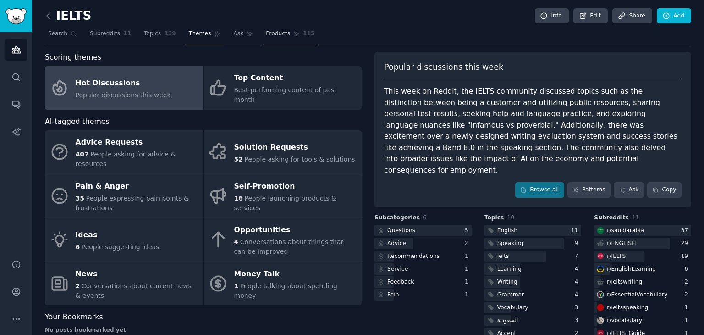
click at [266, 32] on span "Products" at bounding box center [278, 34] width 24 height 8
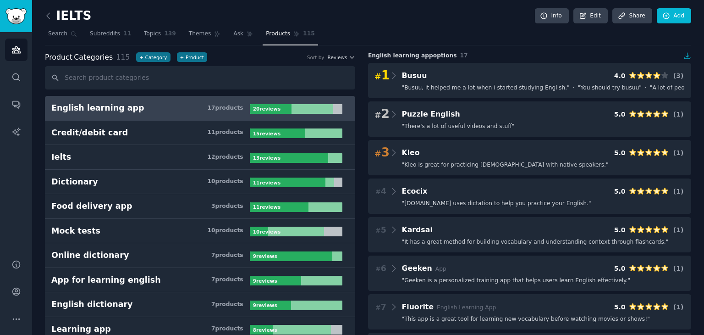
click at [270, 107] on b "20 review s" at bounding box center [267, 109] width 28 height 6
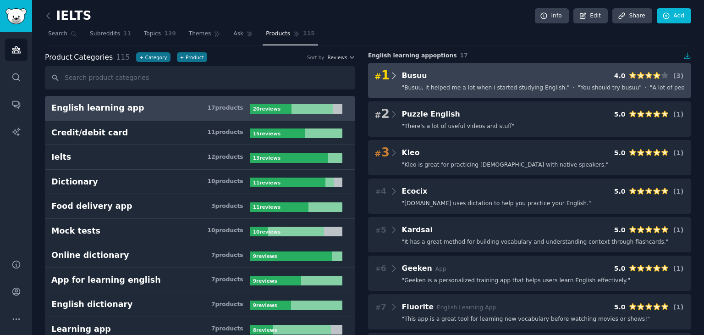
click at [392, 73] on icon at bounding box center [393, 75] width 3 height 6
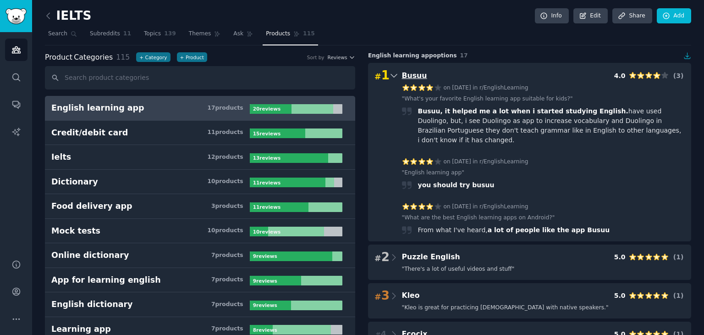
click at [409, 77] on span "Busuu" at bounding box center [414, 75] width 25 height 9
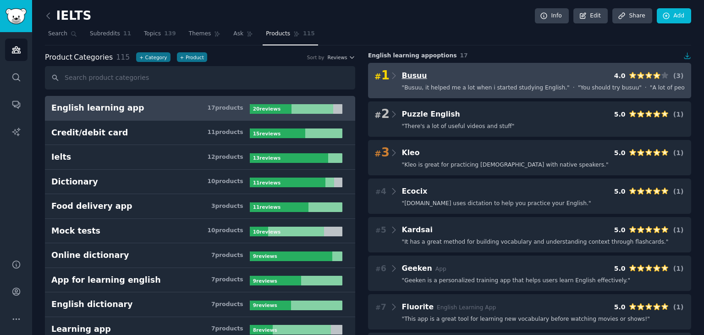
click at [409, 77] on span "Busuu" at bounding box center [414, 75] width 25 height 9
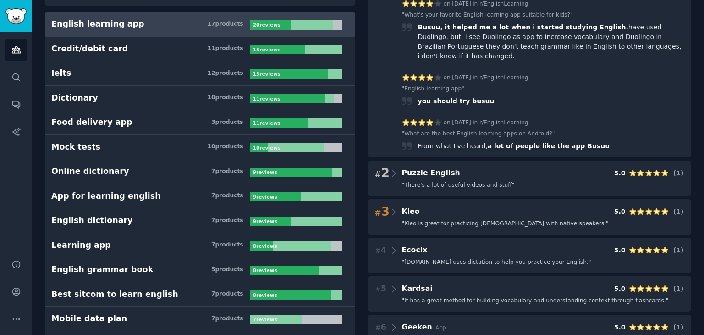
scroll to position [84, 0]
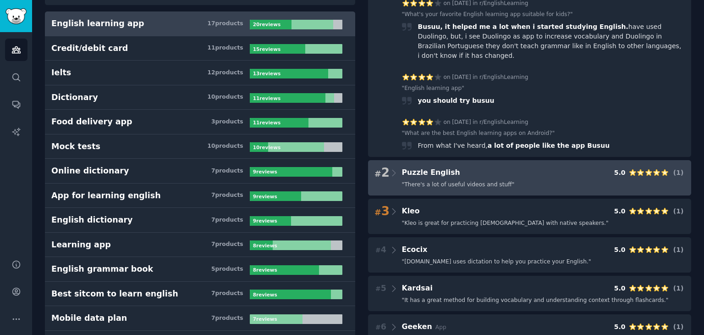
click at [397, 166] on div "# 2 Puzzle English 5.0 ( 1 )" at bounding box center [530, 172] width 310 height 13
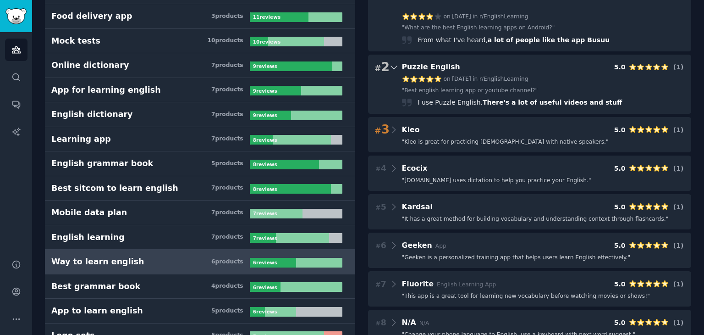
scroll to position [0, 0]
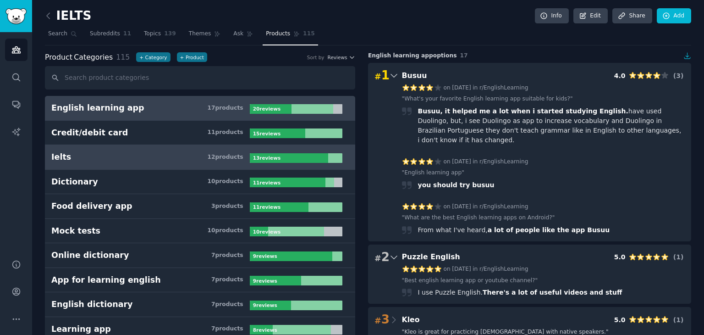
click at [165, 166] on link "Ielts 12 product s 13 review s" at bounding box center [200, 157] width 310 height 25
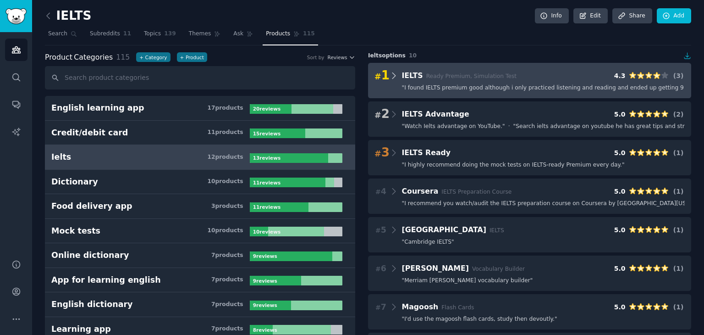
click at [396, 76] on icon at bounding box center [394, 75] width 10 height 13
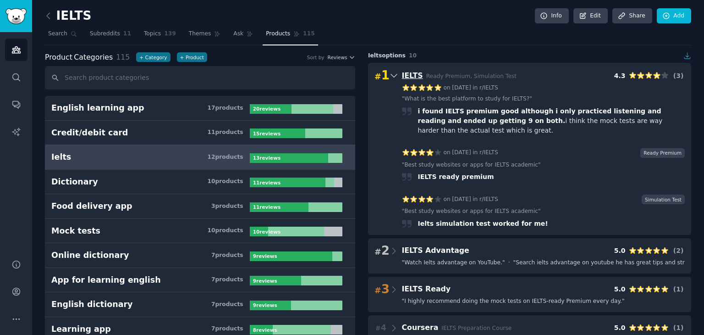
click at [409, 75] on span "IELTS" at bounding box center [412, 75] width 21 height 9
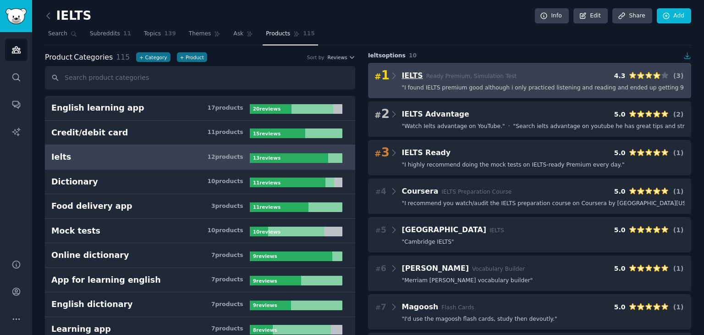
click at [409, 75] on span "IELTS" at bounding box center [412, 75] width 21 height 9
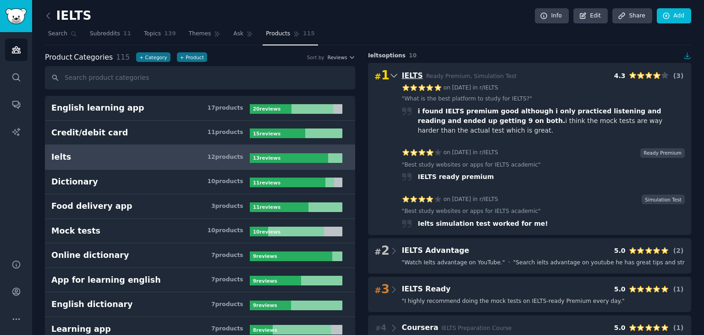
click at [409, 75] on span "IELTS" at bounding box center [412, 75] width 21 height 9
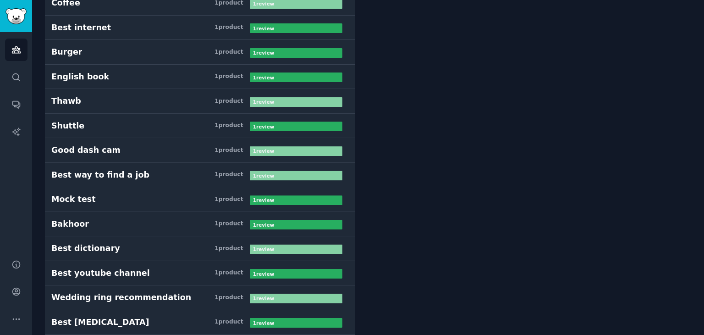
scroll to position [2549, 0]
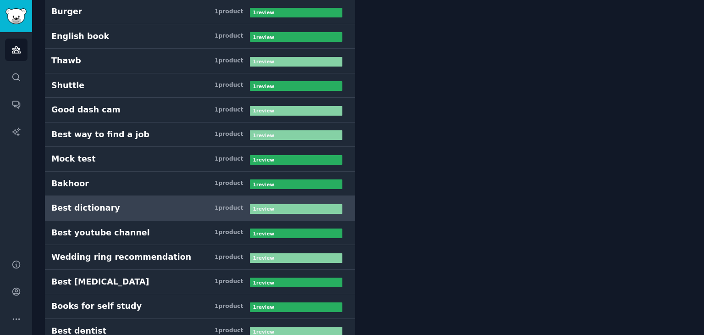
click at [182, 202] on h3 "Best dictionary 1 product" at bounding box center [150, 207] width 199 height 11
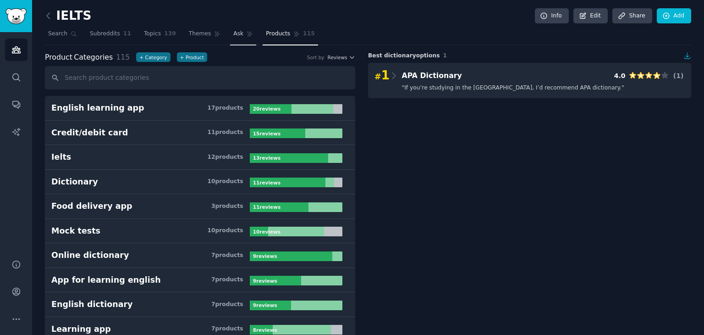
click at [233, 31] on span "Ask" at bounding box center [238, 34] width 10 height 8
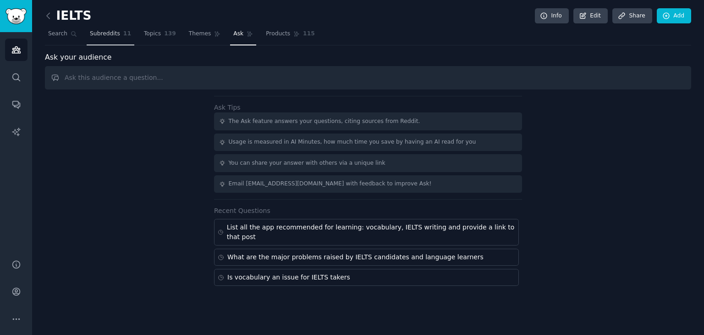
click at [105, 37] on span "Subreddits" at bounding box center [105, 34] width 30 height 8
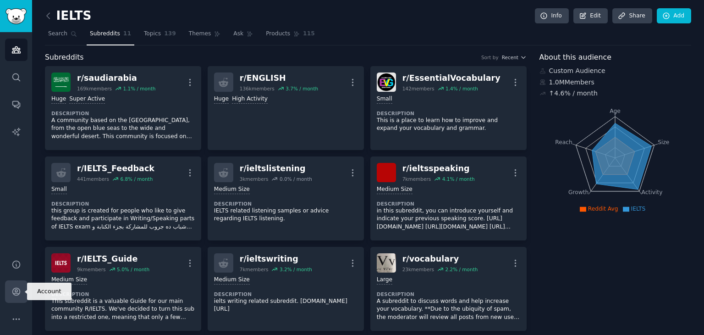
click at [14, 287] on icon "Sidebar" at bounding box center [16, 292] width 10 height 10
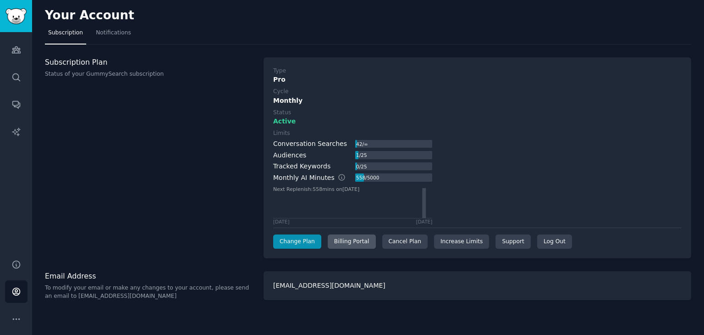
click at [332, 243] on div "Billing Portal" at bounding box center [352, 241] width 48 height 15
click at [10, 59] on link "Audiences" at bounding box center [16, 50] width 22 height 22
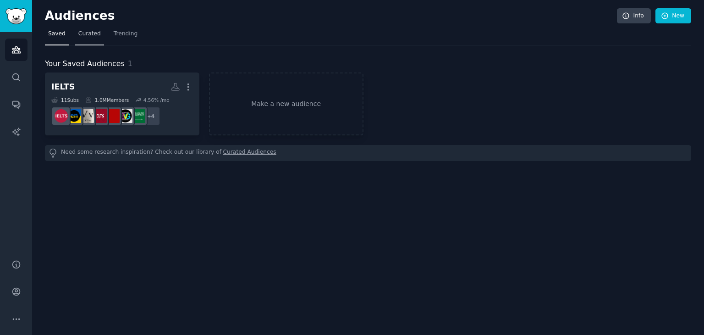
click at [81, 36] on span "Curated" at bounding box center [89, 34] width 22 height 8
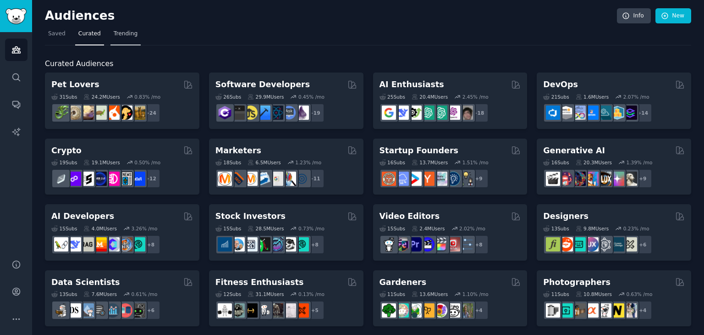
click at [115, 32] on span "Trending" at bounding box center [126, 34] width 24 height 8
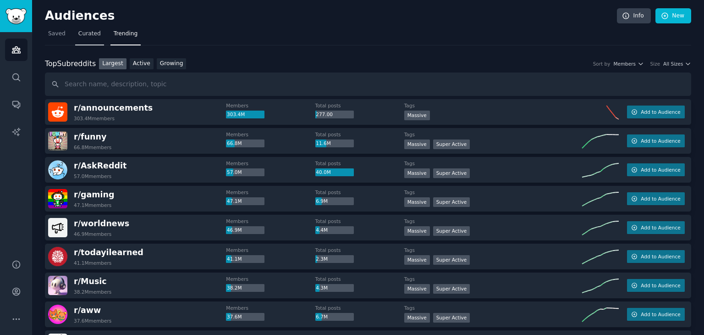
click at [78, 29] on link "Curated" at bounding box center [89, 36] width 29 height 19
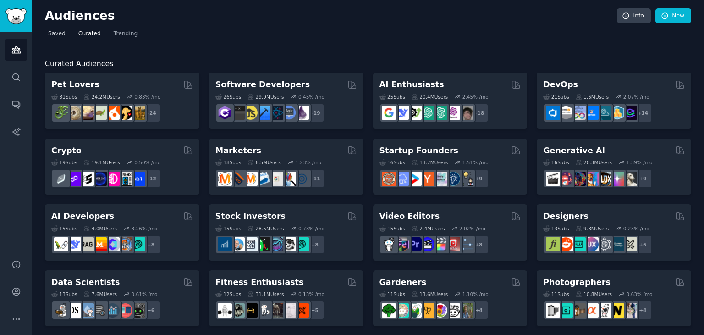
click at [61, 36] on span "Saved" at bounding box center [56, 34] width 17 height 8
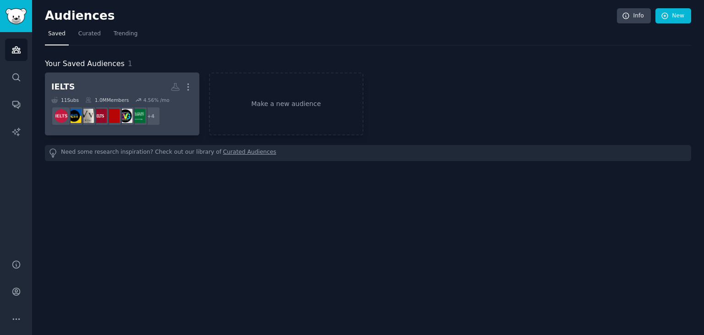
click at [100, 81] on h2 "IELTS More" at bounding box center [122, 87] width 142 height 16
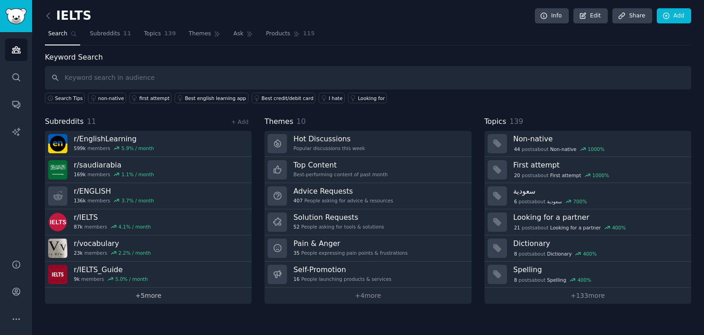
click at [138, 290] on link "+ 5 more" at bounding box center [148, 295] width 207 height 16
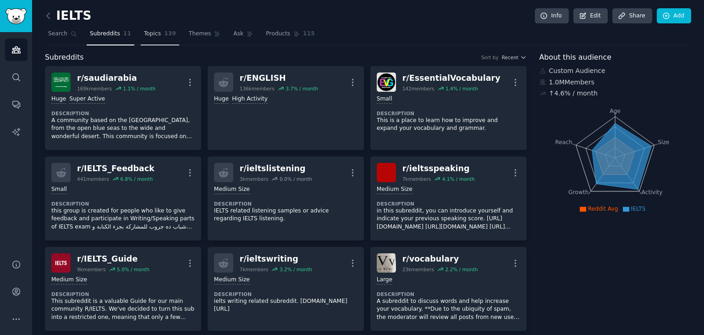
click at [155, 35] on link "Topics 139" at bounding box center [160, 36] width 39 height 19
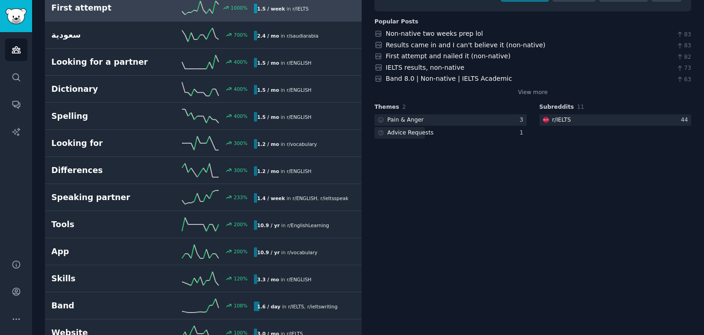
scroll to position [130, 0]
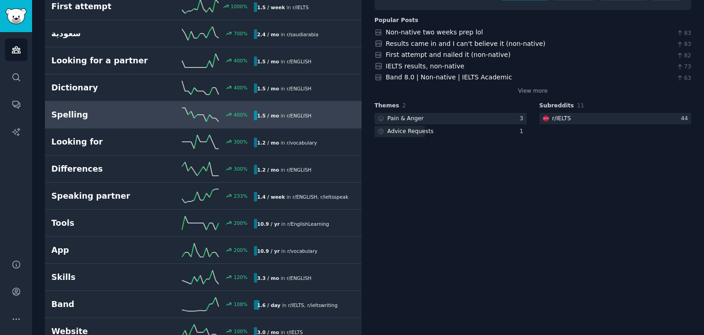
click at [135, 112] on h2 "Spelling" at bounding box center [101, 114] width 101 height 11
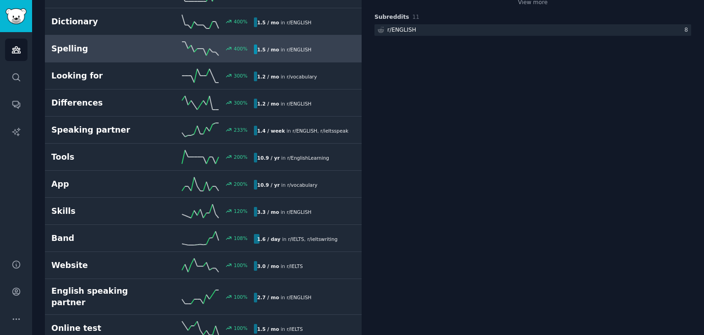
scroll to position [196, 0]
click at [101, 189] on link "App 200 % 10.9 / yr in r/ vocabulary" at bounding box center [203, 183] width 317 height 27
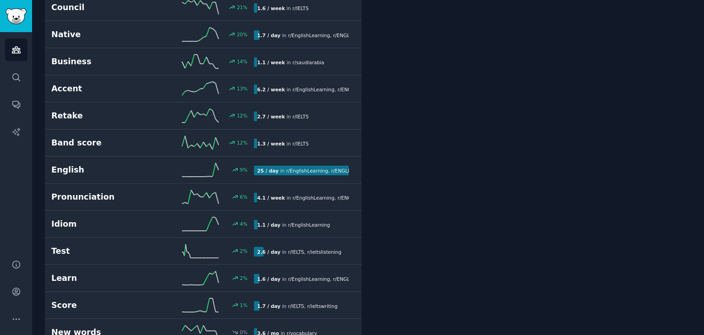
scroll to position [1435, 0]
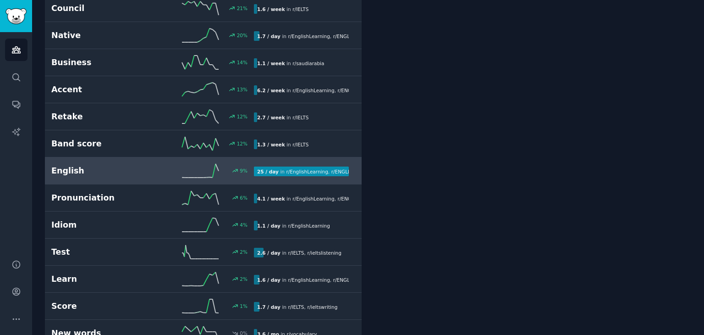
click at [121, 157] on link "English 9 % 25 / day in r/ EnglishLearning , r/ ENGLISH , and 2 other s" at bounding box center [203, 170] width 317 height 27
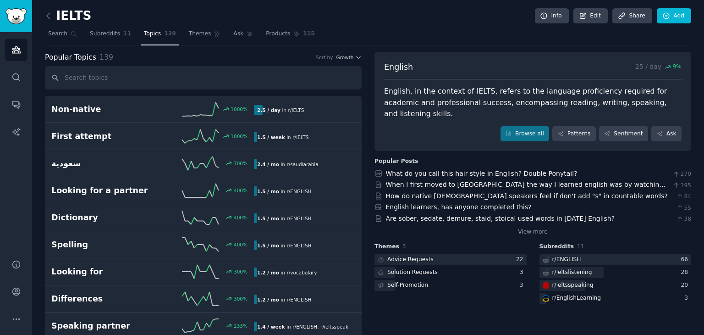
click at [49, 16] on icon at bounding box center [49, 16] width 10 height 10
